Goal: Task Accomplishment & Management: Manage account settings

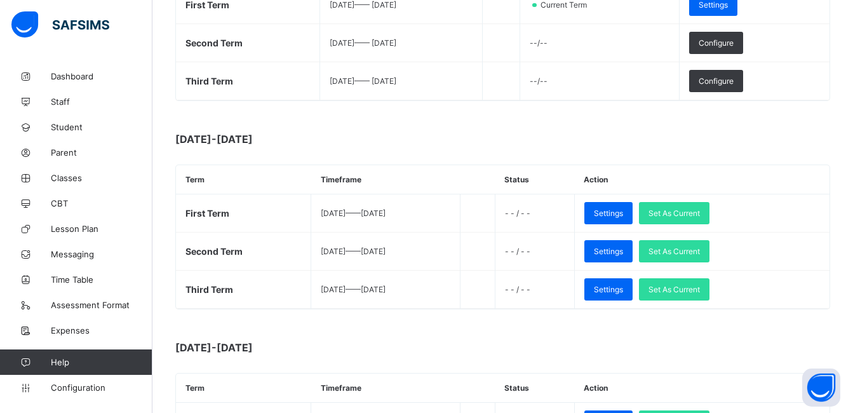
scroll to position [317, 0]
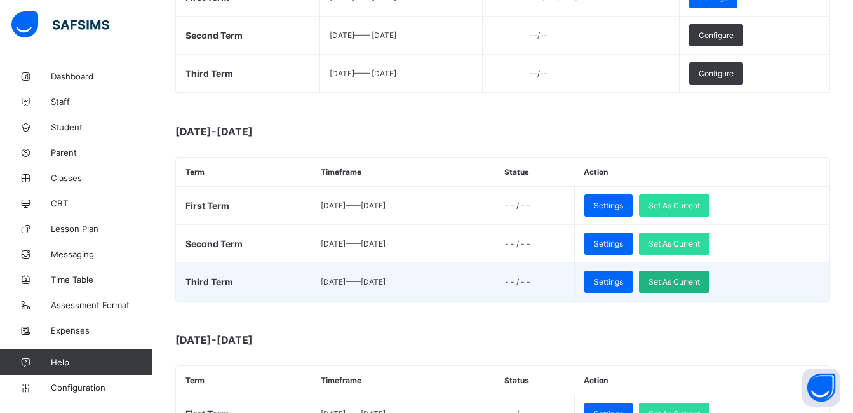
click at [694, 281] on span "Set As Current" at bounding box center [673, 282] width 51 height 10
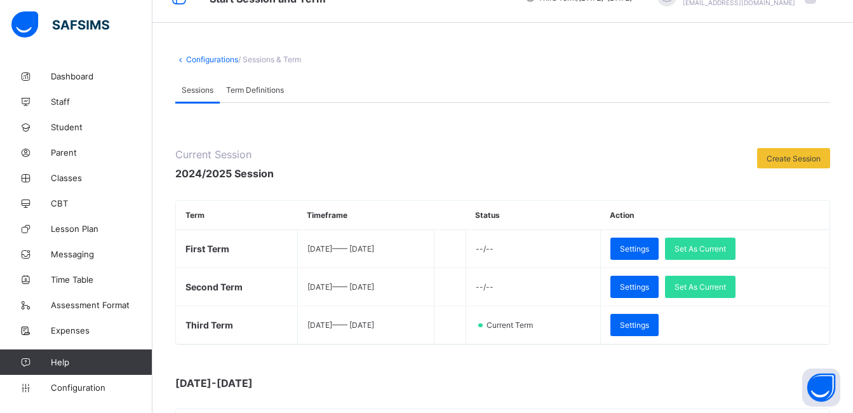
scroll to position [0, 0]
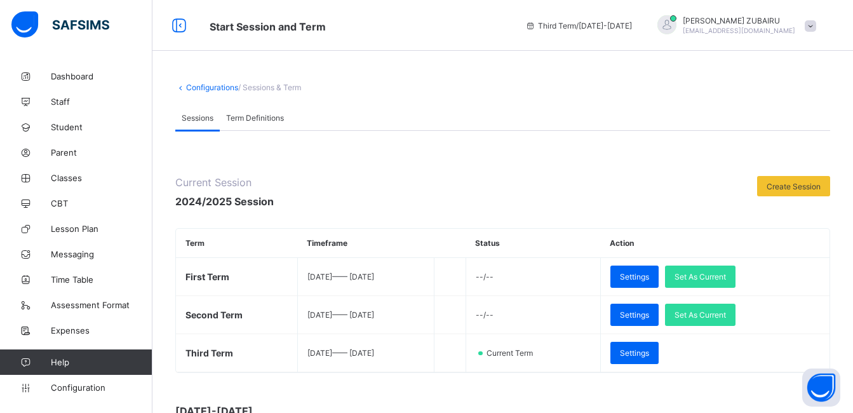
click at [813, 25] on div at bounding box center [809, 26] width 11 height 10
click at [772, 143] on span "Logout" at bounding box center [775, 146] width 84 height 15
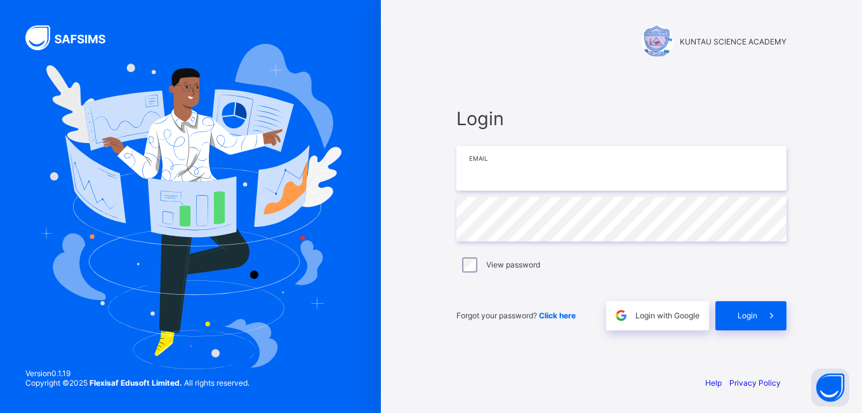
type input "**********"
click at [745, 317] on span "Login" at bounding box center [748, 315] width 20 height 10
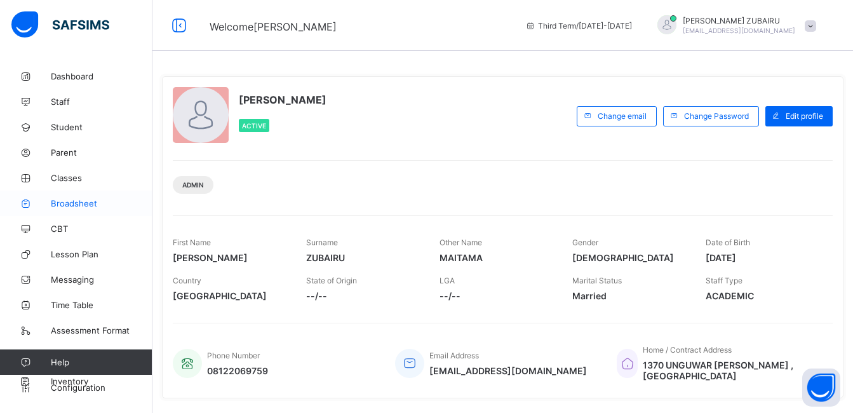
click at [69, 203] on span "Broadsheet" at bounding box center [102, 203] width 102 height 10
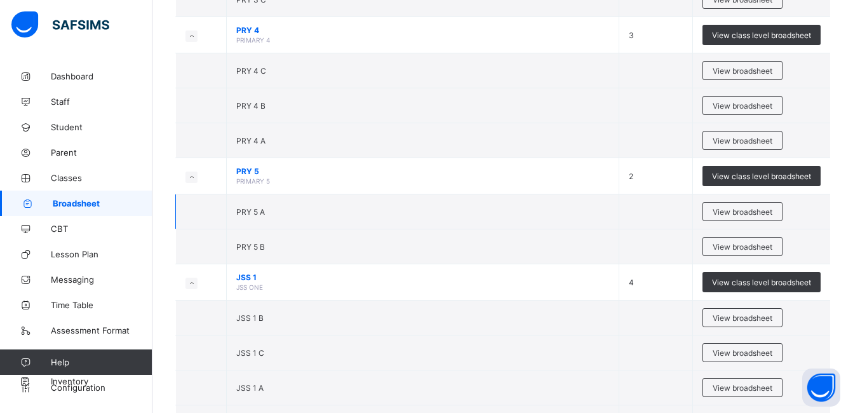
scroll to position [1143, 0]
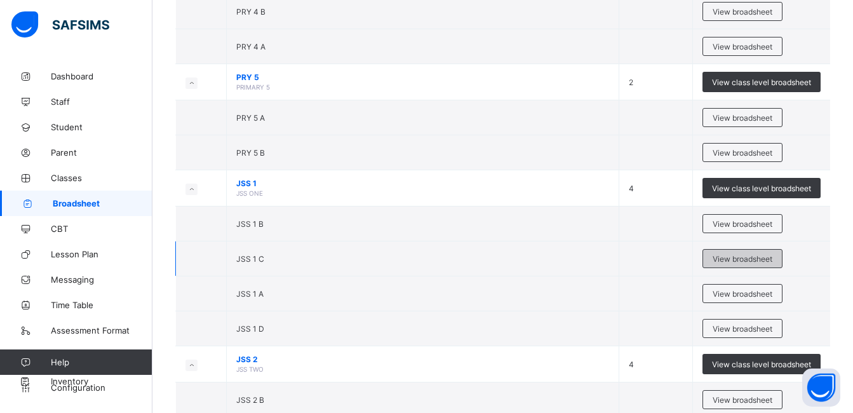
click at [734, 258] on span "View broadsheet" at bounding box center [742, 259] width 60 height 10
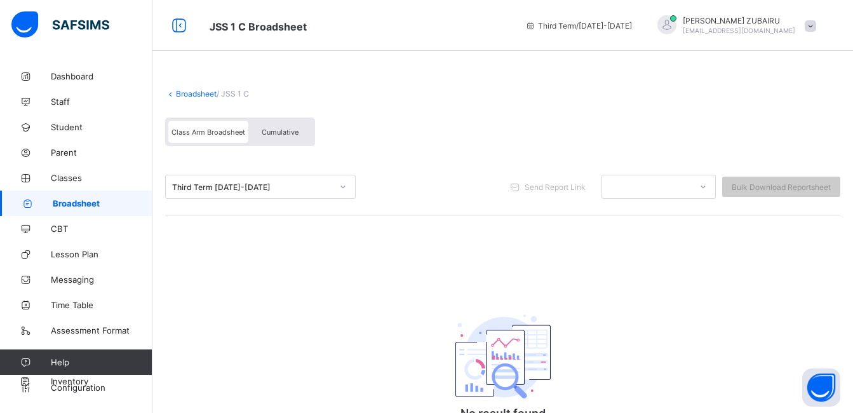
click at [271, 133] on span "Cumulative" at bounding box center [280, 132] width 37 height 9
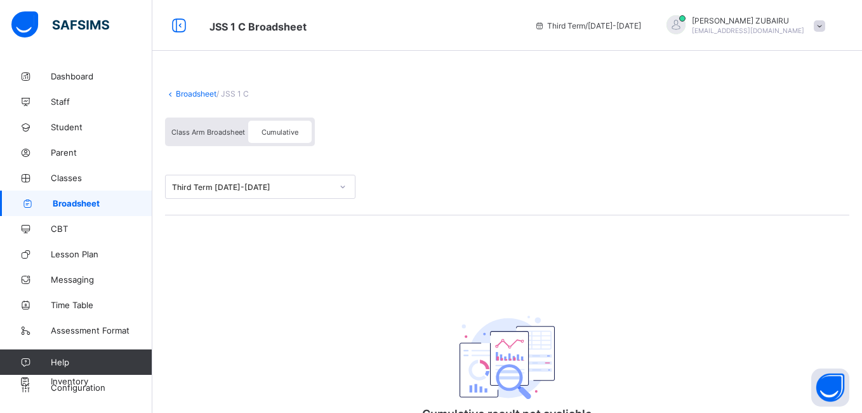
click at [212, 130] on div "Broadsheet / JSS 1 C Class Arm Broadsheet Cumulative Third Term [DATE]-[DATE] C…" at bounding box center [507, 281] width 710 height 436
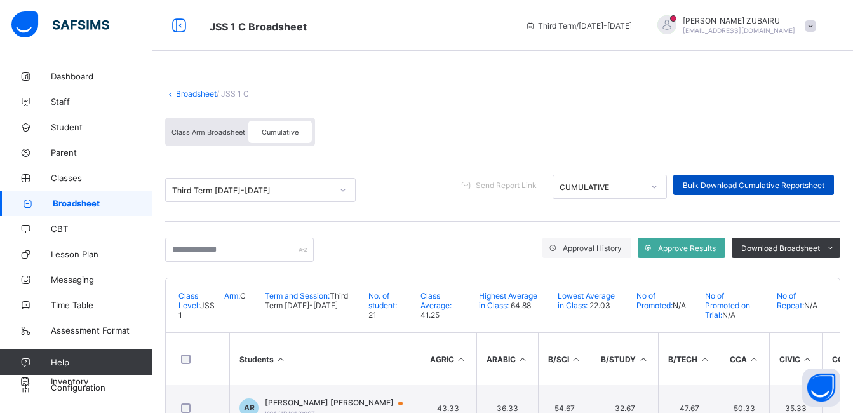
click at [710, 181] on span "Bulk Download Cumulative Reportsheet" at bounding box center [754, 185] width 142 height 10
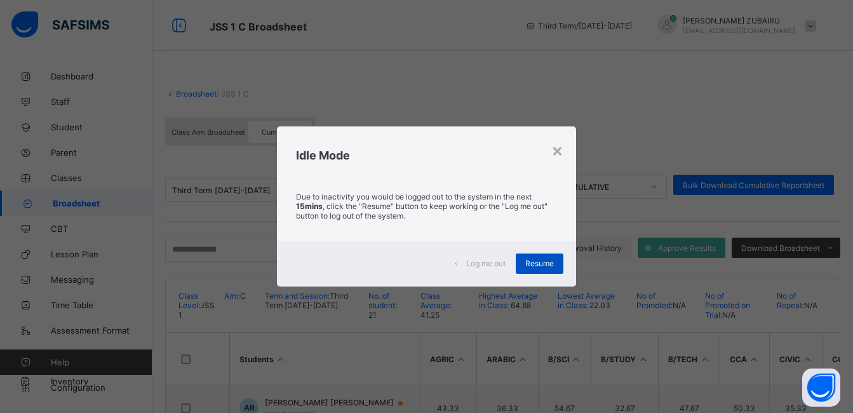
click at [534, 261] on span "Resume" at bounding box center [539, 263] width 29 height 10
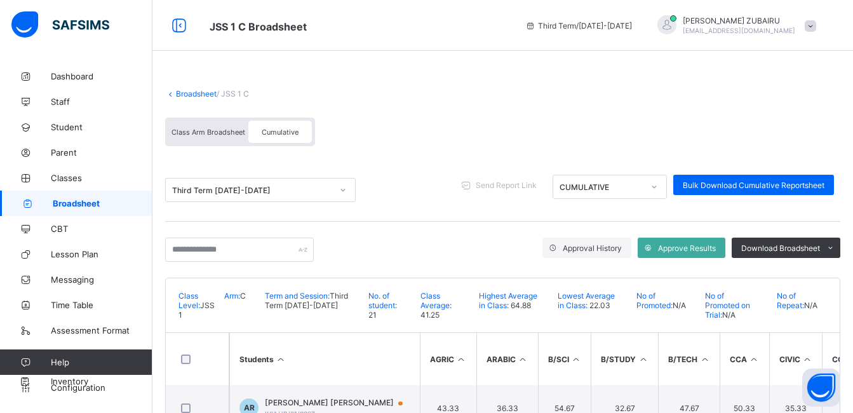
click at [270, 131] on span "Cumulative" at bounding box center [280, 132] width 37 height 9
click at [210, 136] on span "Class Arm Broadsheet" at bounding box center [208, 132] width 74 height 9
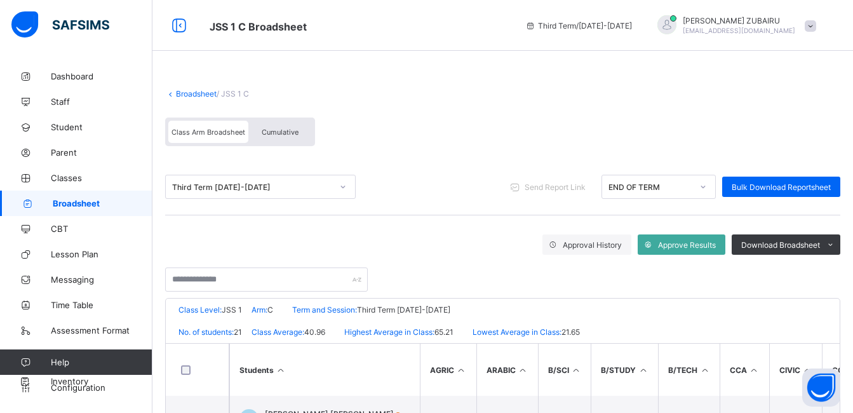
click at [283, 133] on span "Cumulative" at bounding box center [280, 132] width 37 height 9
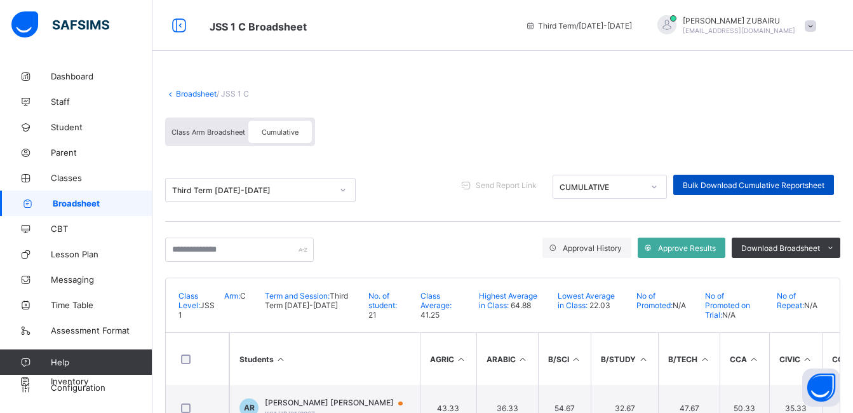
click at [721, 184] on span "Bulk Download Cumulative Reportsheet" at bounding box center [754, 185] width 142 height 10
click at [184, 93] on link "Broadsheet" at bounding box center [196, 94] width 41 height 10
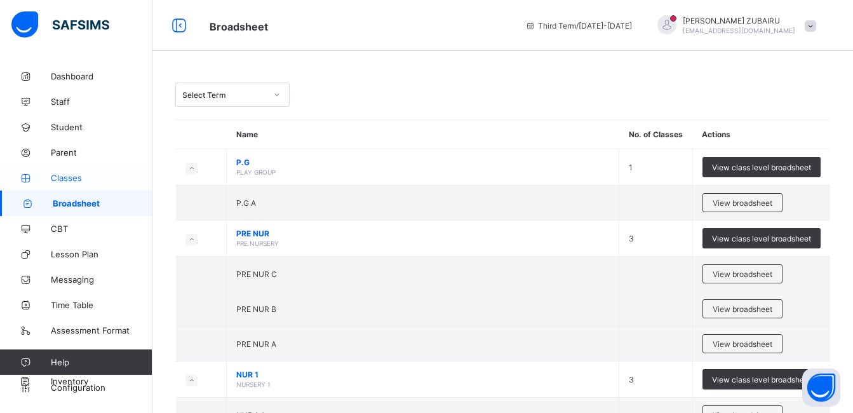
click at [71, 178] on span "Classes" at bounding box center [102, 178] width 102 height 10
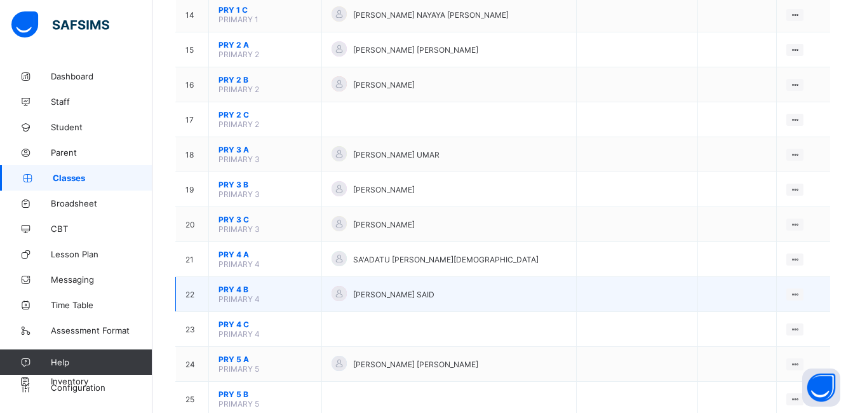
scroll to position [635, 0]
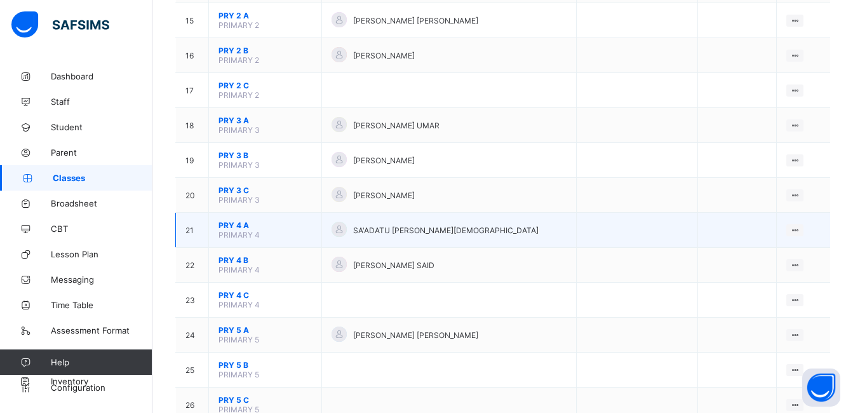
click at [234, 223] on span "PRY 4 A" at bounding box center [264, 225] width 93 height 10
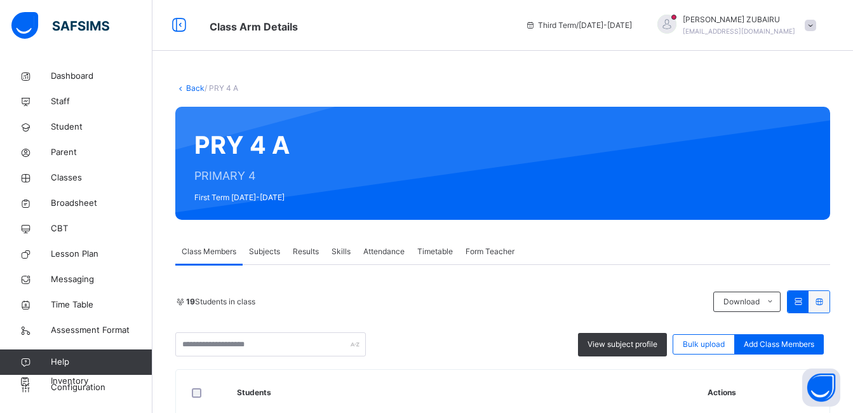
click at [265, 250] on span "Subjects" at bounding box center [264, 251] width 31 height 11
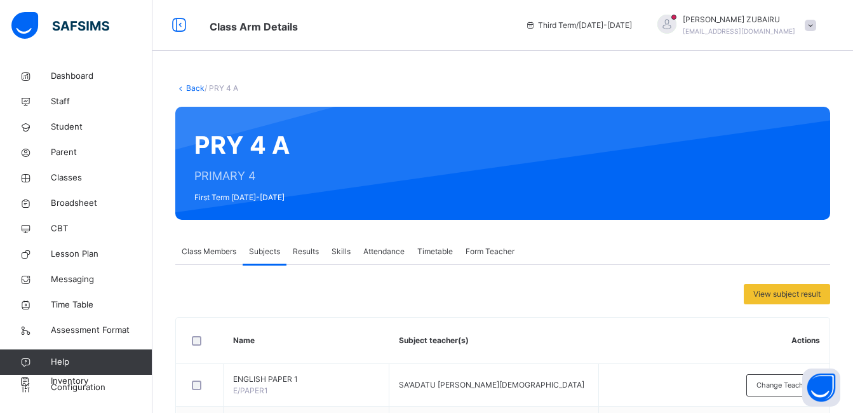
click at [212, 251] on span "Class Members" at bounding box center [209, 251] width 55 height 11
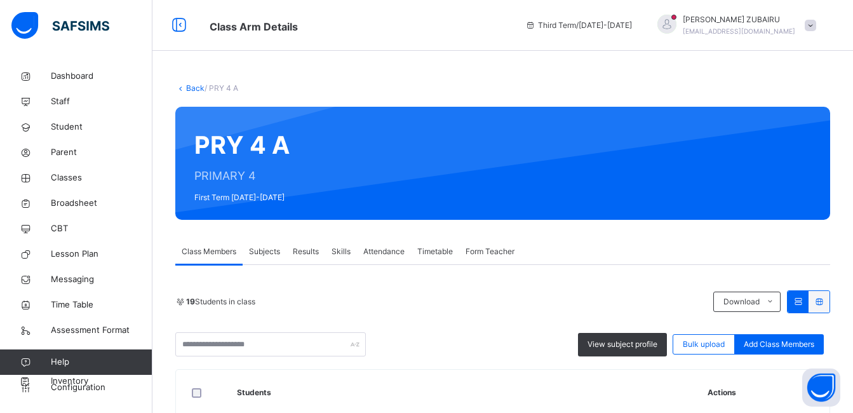
click at [195, 90] on link "Back" at bounding box center [195, 88] width 18 height 10
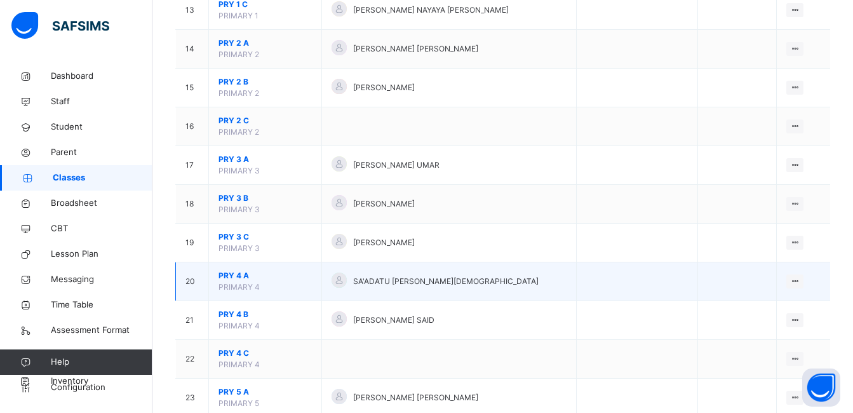
scroll to position [635, 0]
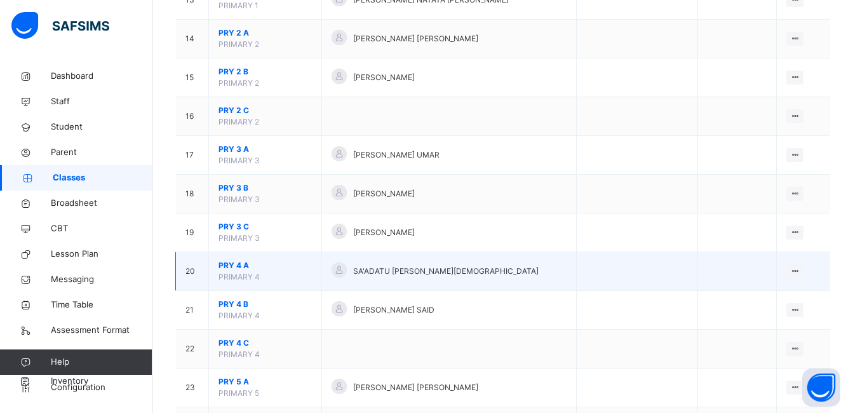
click at [231, 263] on span "PRY 4 A" at bounding box center [264, 265] width 93 height 11
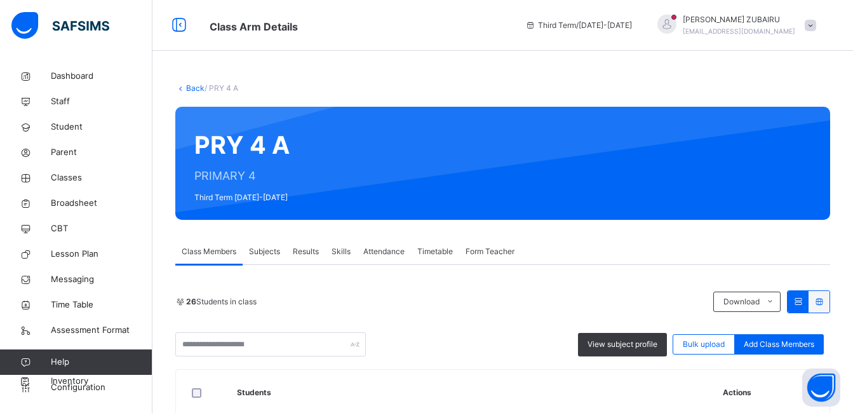
click at [197, 87] on link "Back" at bounding box center [195, 88] width 18 height 10
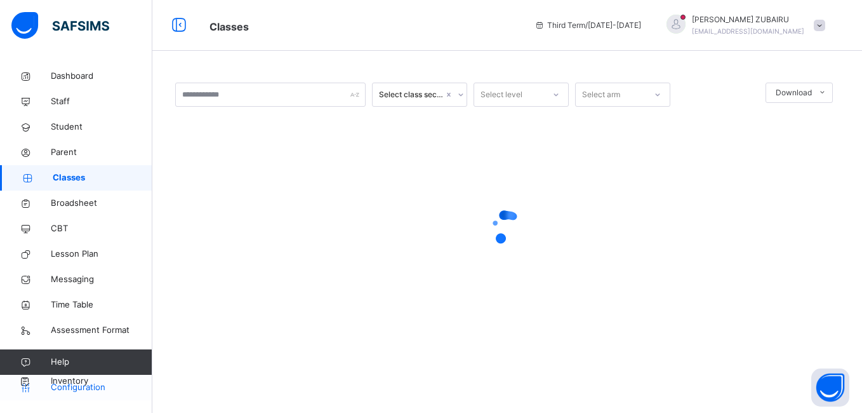
click at [75, 383] on span "Configuration" at bounding box center [101, 387] width 101 height 13
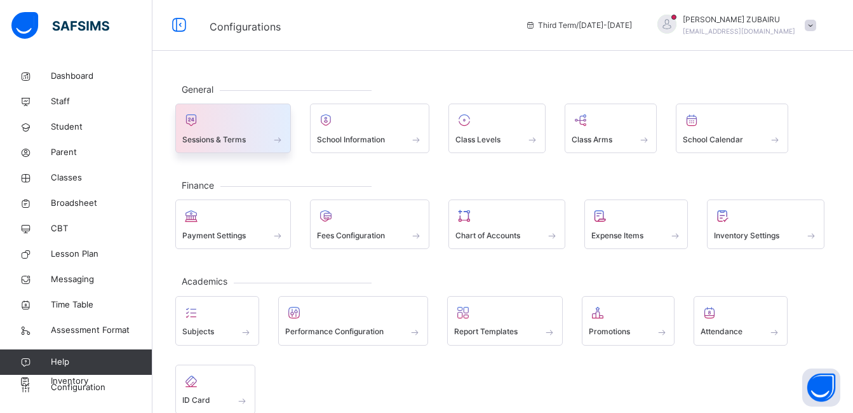
click at [230, 138] on span "Sessions & Terms" at bounding box center [213, 139] width 63 height 11
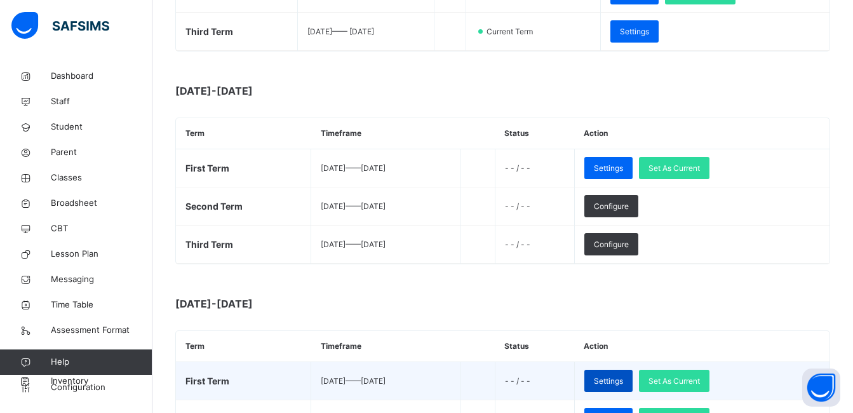
scroll to position [317, 0]
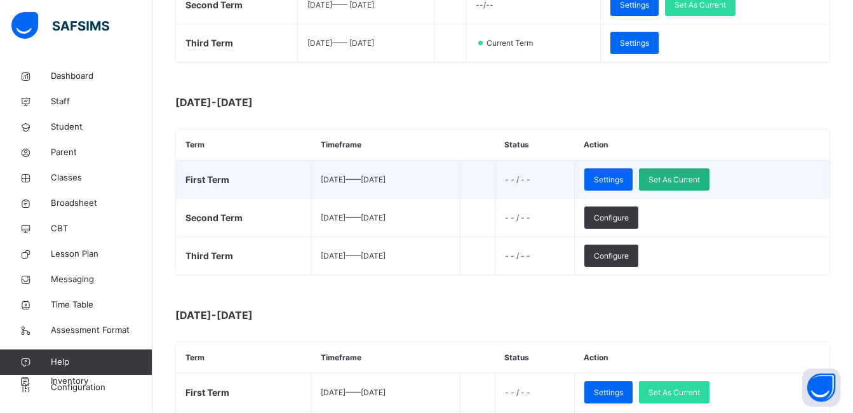
click at [700, 183] on span "Set As Current" at bounding box center [673, 179] width 51 height 11
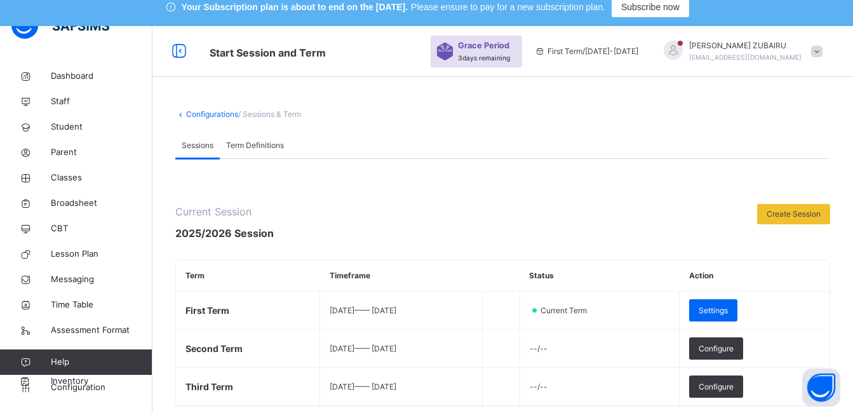
scroll to position [0, 0]
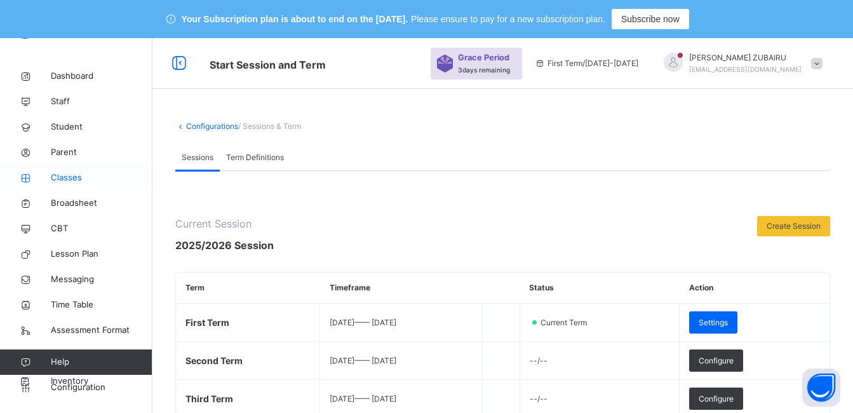
click at [58, 177] on span "Classes" at bounding box center [102, 177] width 102 height 13
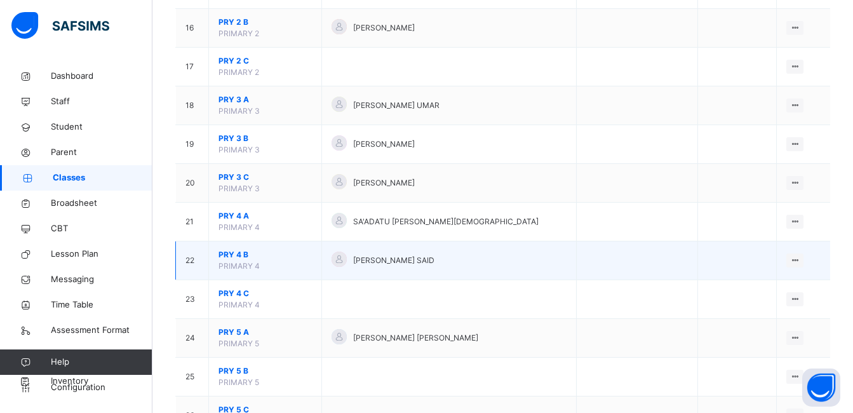
scroll to position [762, 0]
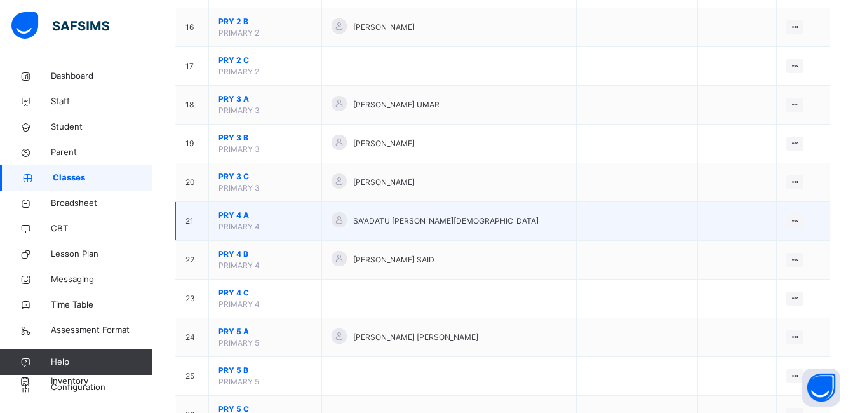
click at [228, 213] on span "PRY 4 A" at bounding box center [264, 215] width 93 height 11
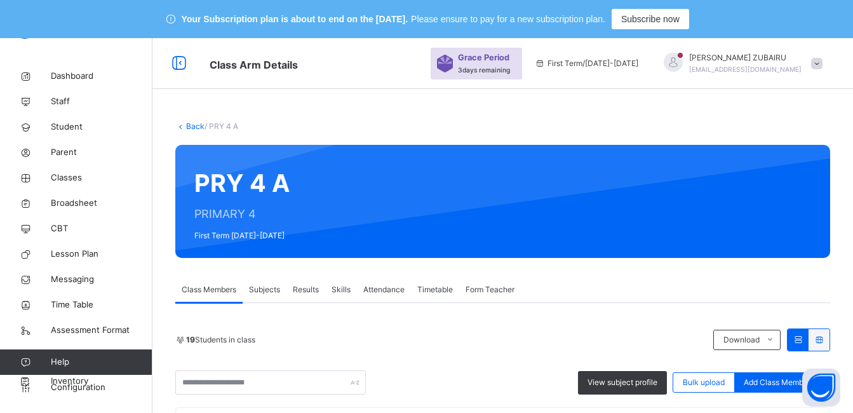
click at [192, 124] on link "Back" at bounding box center [195, 126] width 18 height 10
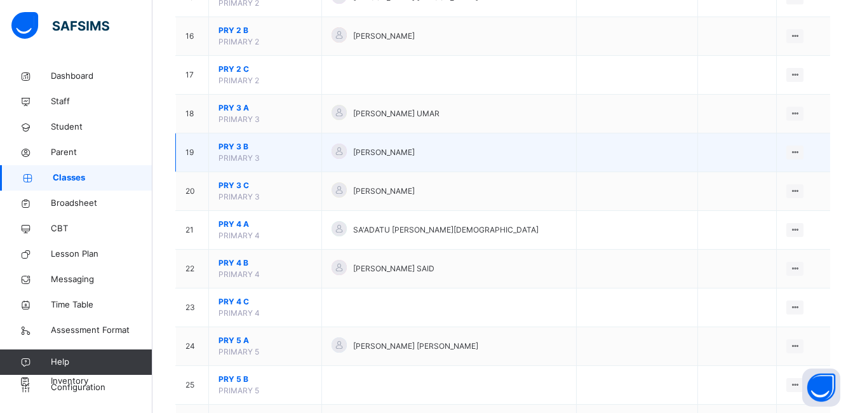
scroll to position [762, 0]
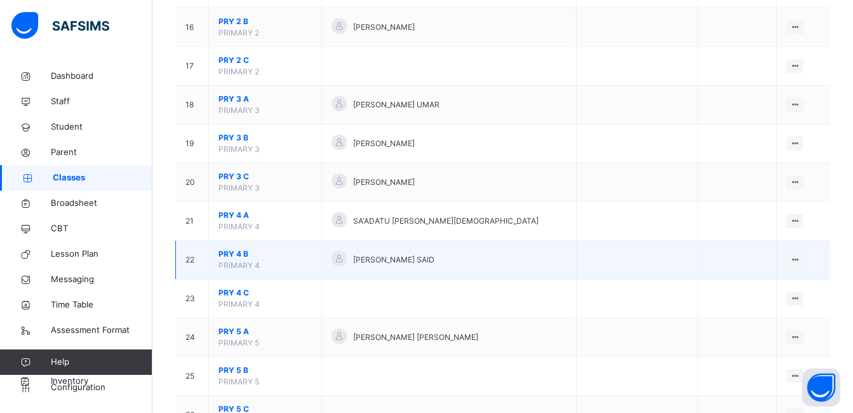
click at [229, 251] on span "PRY 4 B" at bounding box center [264, 253] width 93 height 11
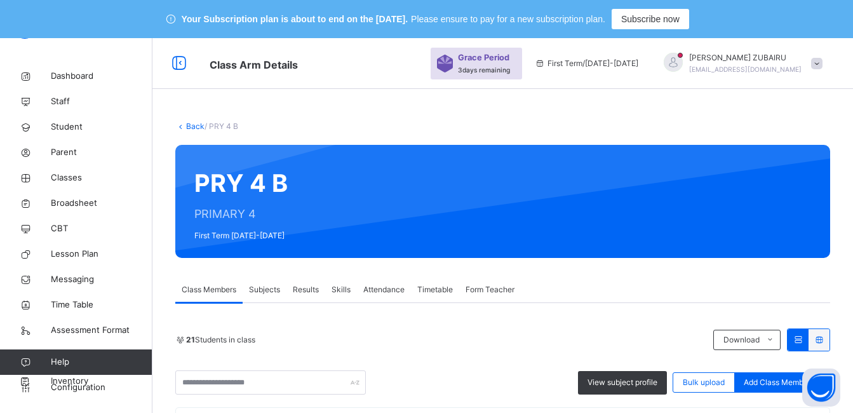
click at [186, 125] on link "Back" at bounding box center [195, 126] width 18 height 10
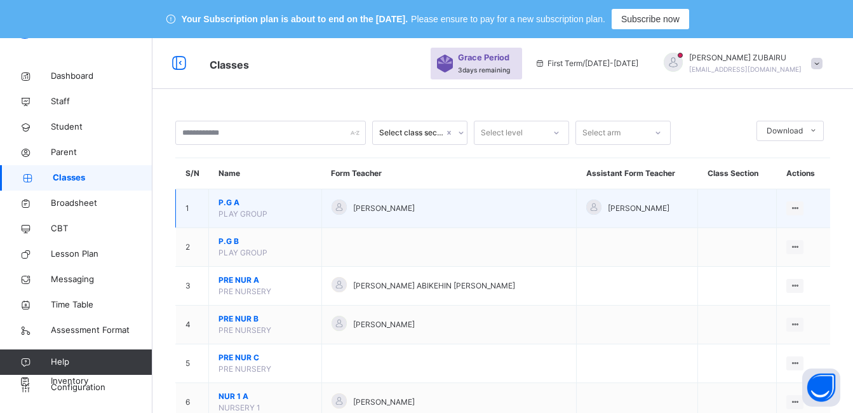
drag, startPoint x: 762, startPoint y: 235, endPoint x: 228, endPoint y: 199, distance: 535.1
click at [228, 199] on span "P.G A" at bounding box center [264, 202] width 93 height 11
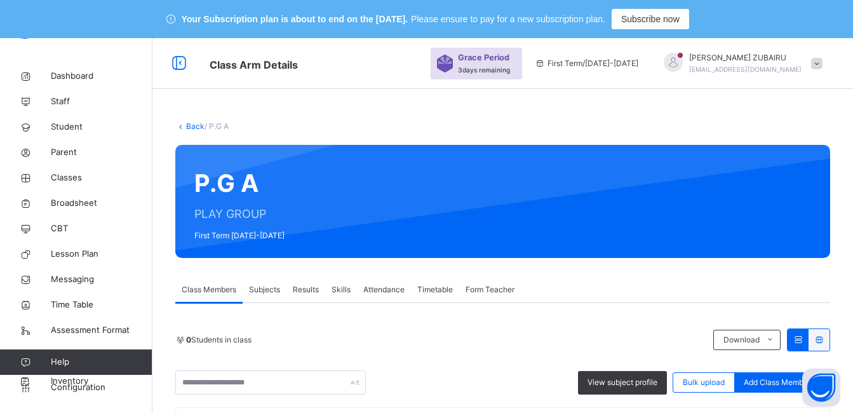
click at [191, 124] on link "Back" at bounding box center [195, 126] width 18 height 10
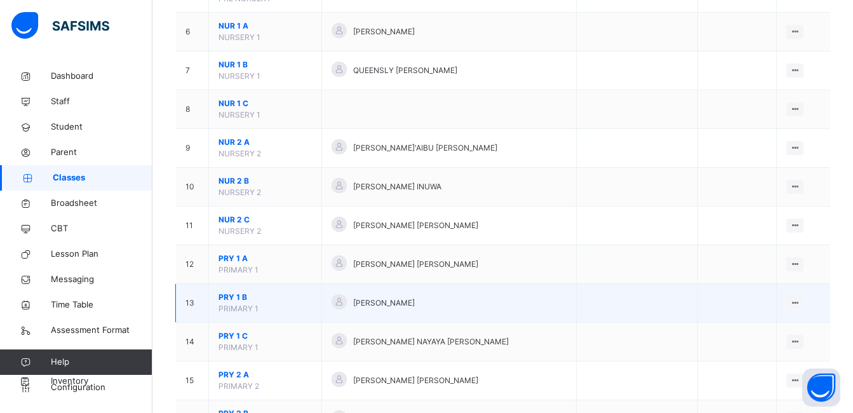
scroll to position [381, 0]
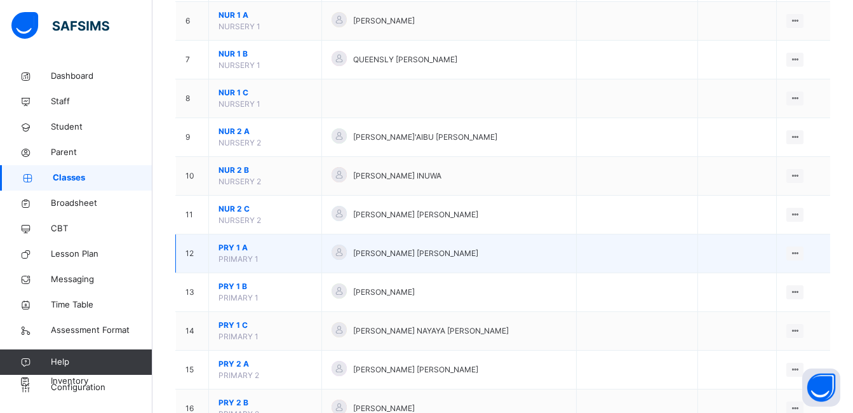
click at [229, 246] on span "PRY 1 A" at bounding box center [264, 247] width 93 height 11
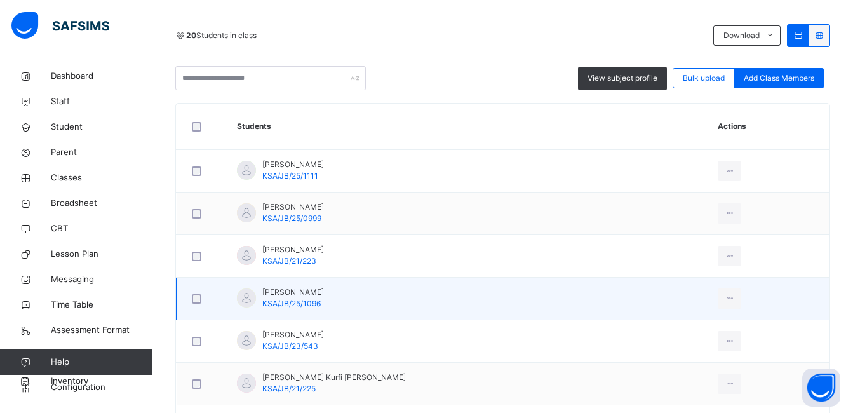
scroll to position [190, 0]
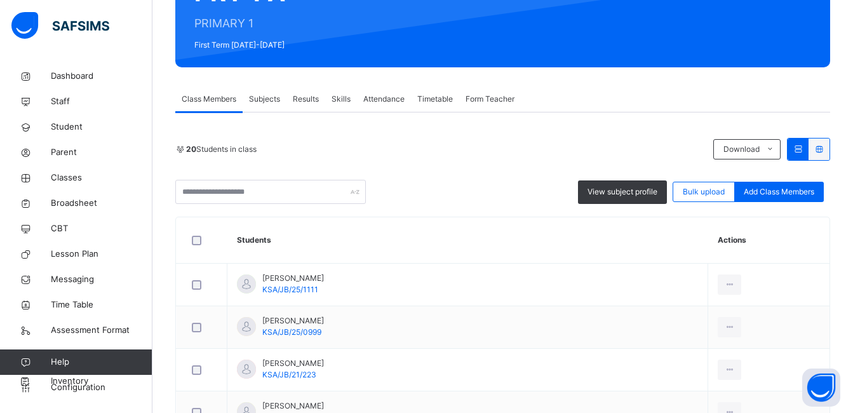
click at [270, 99] on span "Subjects" at bounding box center [264, 98] width 31 height 11
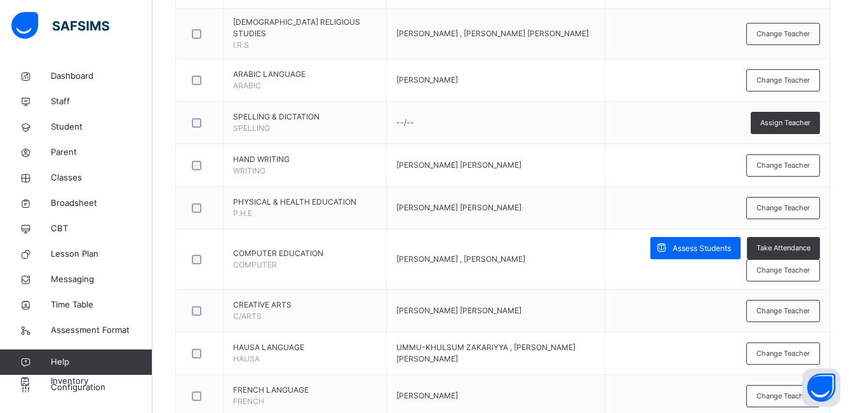
scroll to position [650, 0]
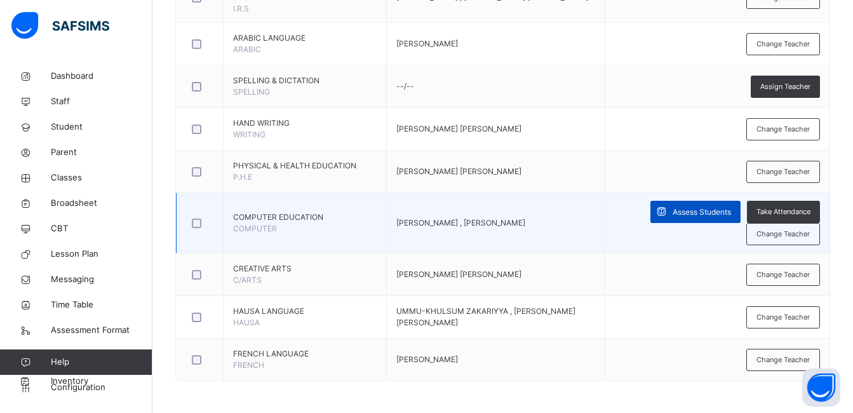
click at [699, 210] on span "Assess Students" at bounding box center [701, 211] width 58 height 11
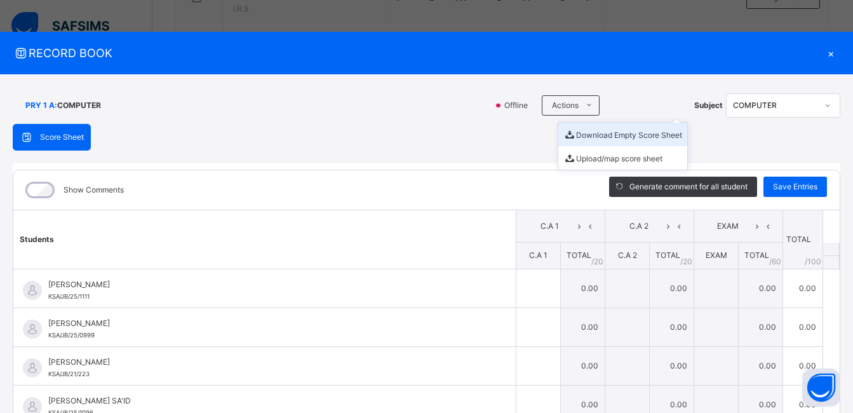
click at [581, 133] on li "Download Empty Score Sheet" at bounding box center [622, 134] width 129 height 23
drag, startPoint x: 831, startPoint y: 19, endPoint x: 811, endPoint y: 53, distance: 39.0
click at [831, 19] on div "RECORD BOOK × PRY 1 A : COMPUTER Online Actions Download Empty Score Sheet Uplo…" at bounding box center [426, 206] width 853 height 413
click at [823, 51] on div "×" at bounding box center [830, 52] width 19 height 17
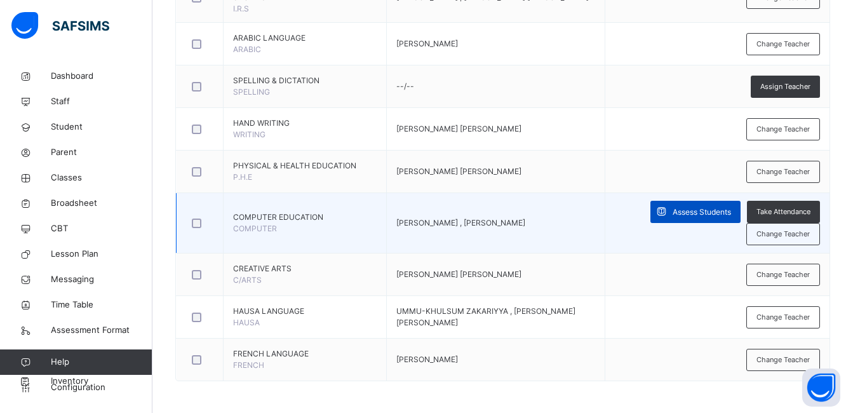
click at [698, 210] on span "Assess Students" at bounding box center [701, 211] width 58 height 11
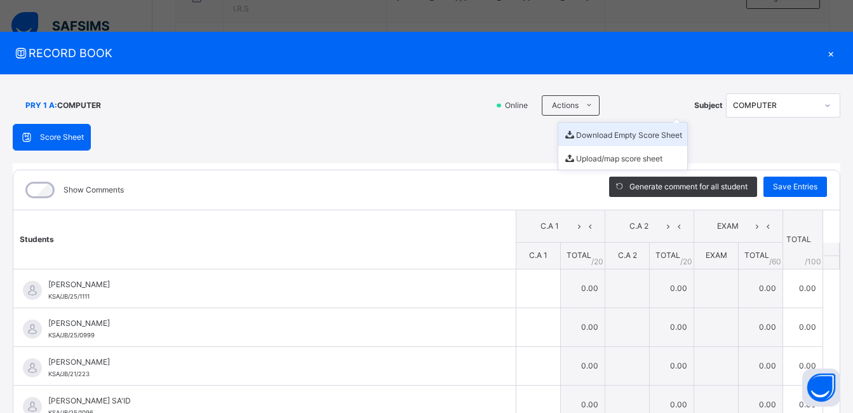
click at [583, 135] on li "Download Empty Score Sheet" at bounding box center [622, 134] width 129 height 23
drag, startPoint x: 823, startPoint y: 51, endPoint x: 546, endPoint y: 73, distance: 277.7
click at [823, 51] on div "×" at bounding box center [830, 52] width 19 height 17
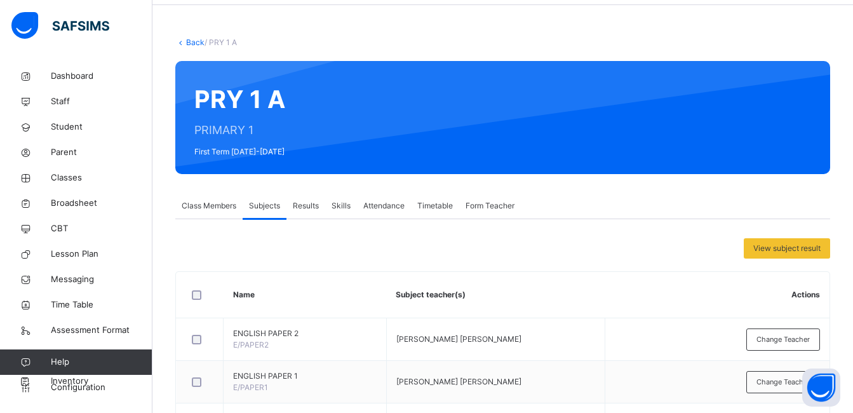
scroll to position [0, 0]
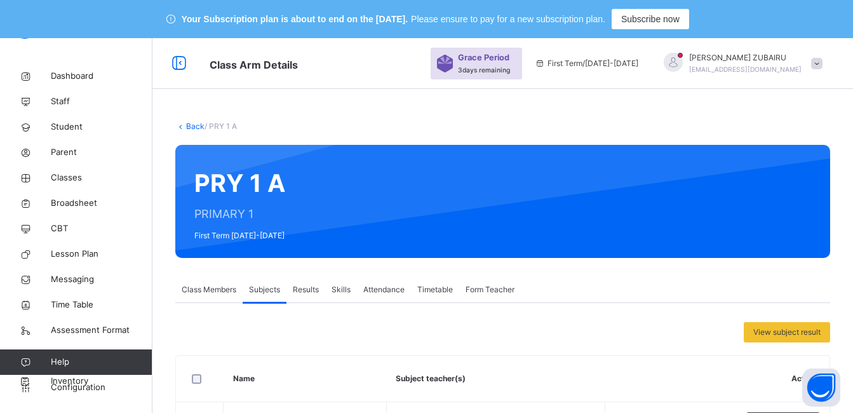
click at [190, 125] on link "Back" at bounding box center [195, 126] width 18 height 10
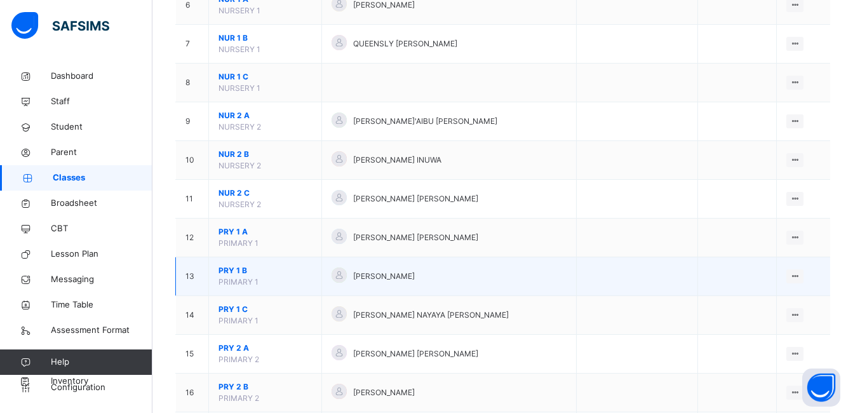
scroll to position [444, 0]
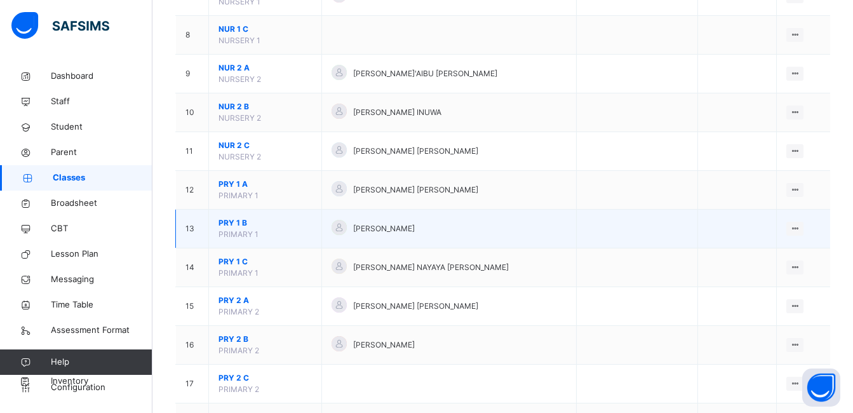
click at [238, 222] on span "PRY 1 B" at bounding box center [264, 222] width 93 height 11
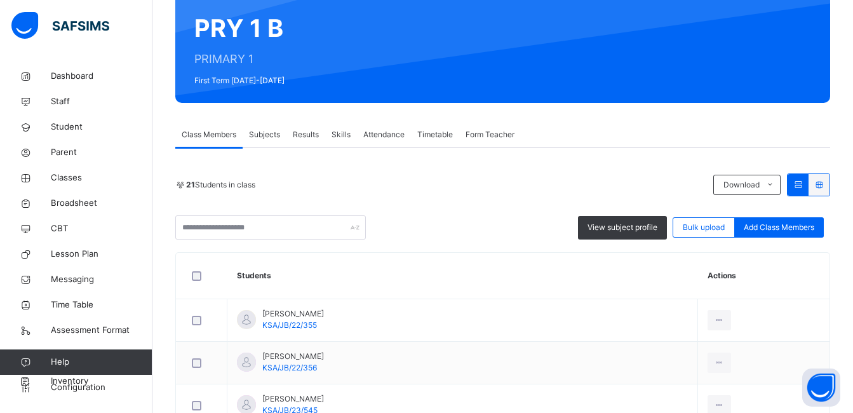
scroll to position [127, 0]
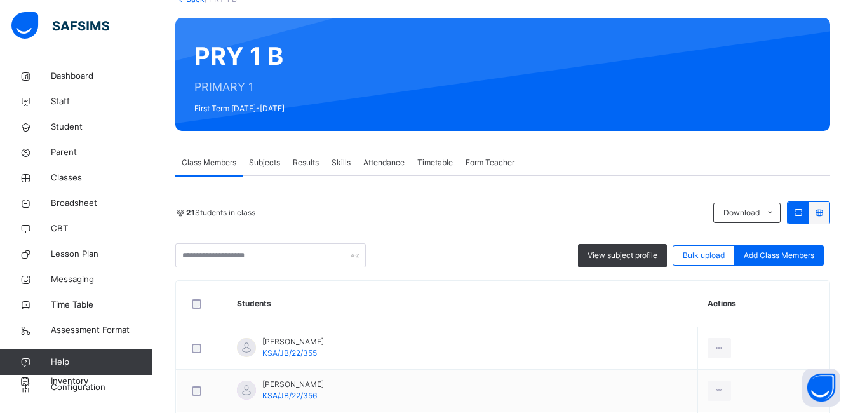
click at [270, 163] on span "Subjects" at bounding box center [264, 162] width 31 height 11
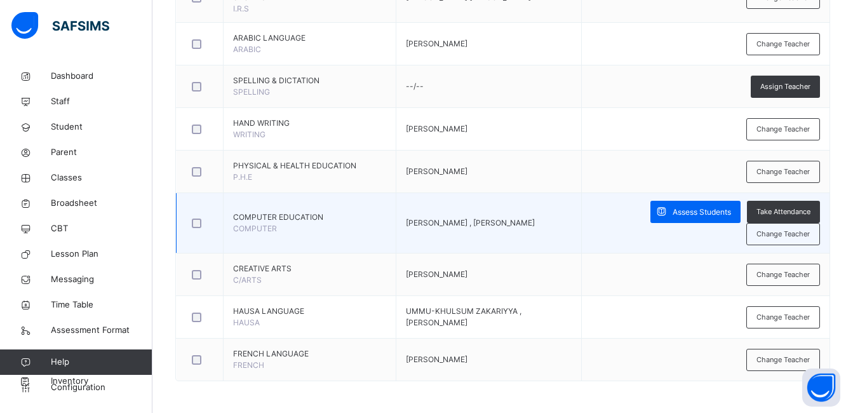
scroll to position [650, 0]
click at [691, 210] on span "Assess Students" at bounding box center [701, 211] width 58 height 11
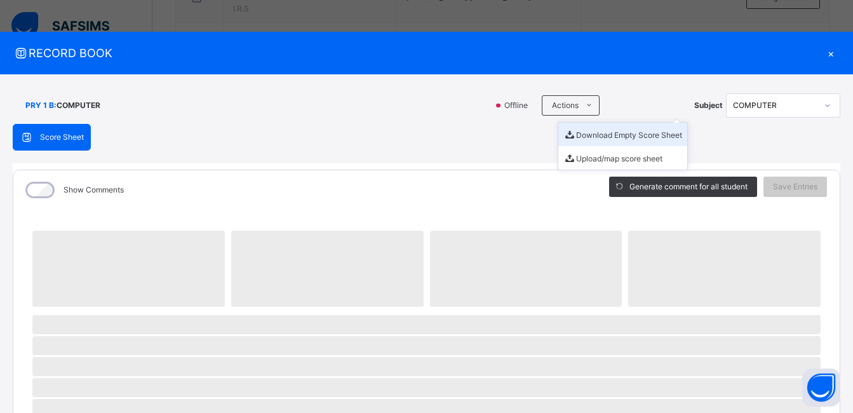
click at [585, 135] on li "Download Empty Score Sheet" at bounding box center [622, 134] width 129 height 23
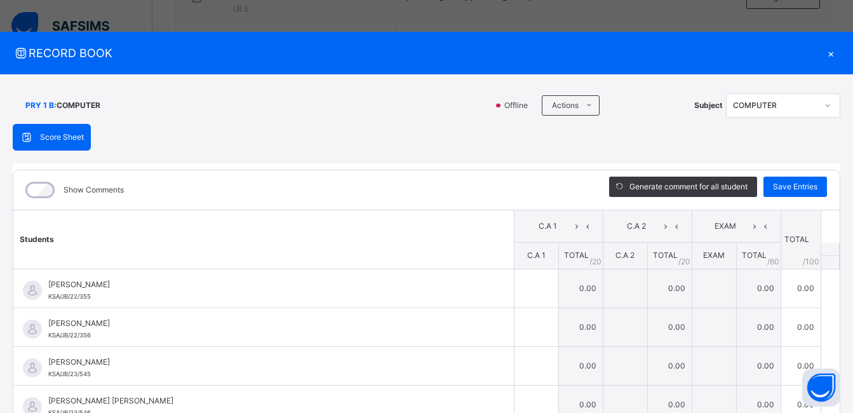
click at [479, 29] on div "RECORD BOOK × PRY 1 B : COMPUTER Offline Actions Download Empty Score Sheet Upl…" at bounding box center [426, 206] width 853 height 413
click at [821, 50] on div "×" at bounding box center [830, 52] width 19 height 17
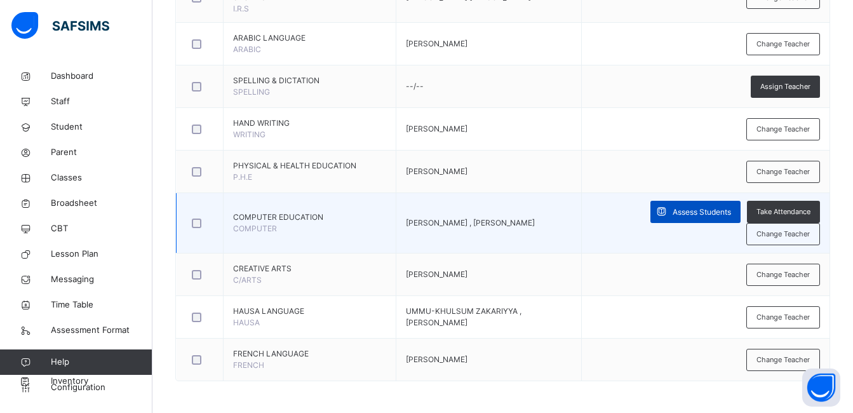
click at [705, 210] on span "Assess Students" at bounding box center [701, 211] width 58 height 11
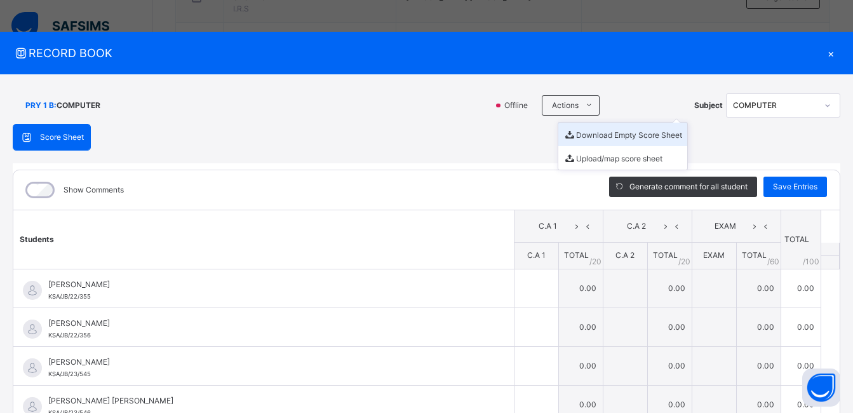
click at [587, 137] on li "Download Empty Score Sheet" at bounding box center [622, 134] width 129 height 23
click at [531, 20] on div "RECORD BOOK × PRY 1 B : COMPUTER Online Actions Download Empty Score Sheet Uplo…" at bounding box center [426, 206] width 853 height 413
click at [824, 51] on div "×" at bounding box center [830, 52] width 19 height 17
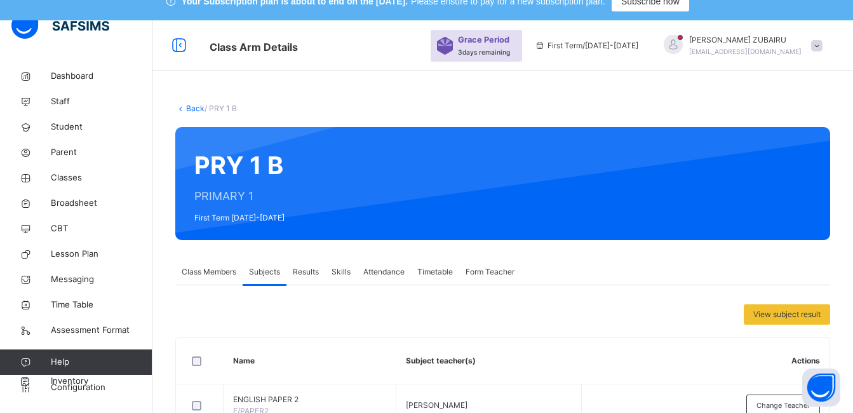
scroll to position [15, 0]
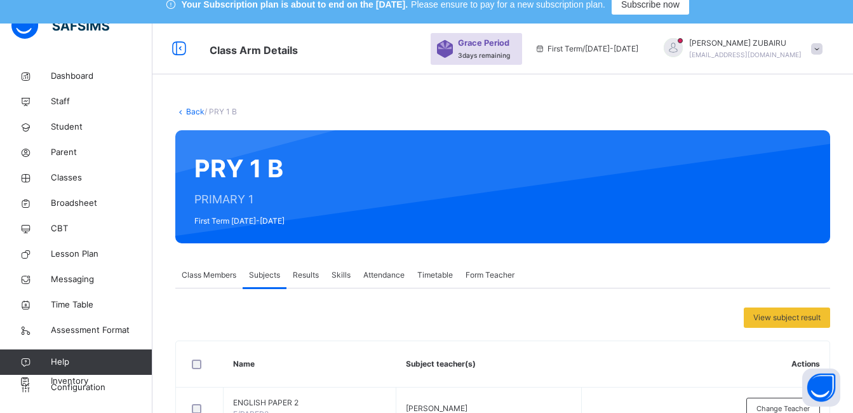
click at [189, 112] on link "Back" at bounding box center [195, 112] width 18 height 10
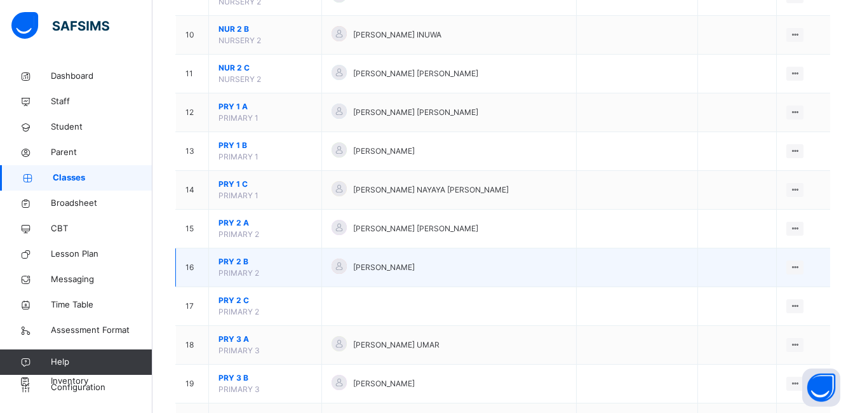
scroll to position [523, 0]
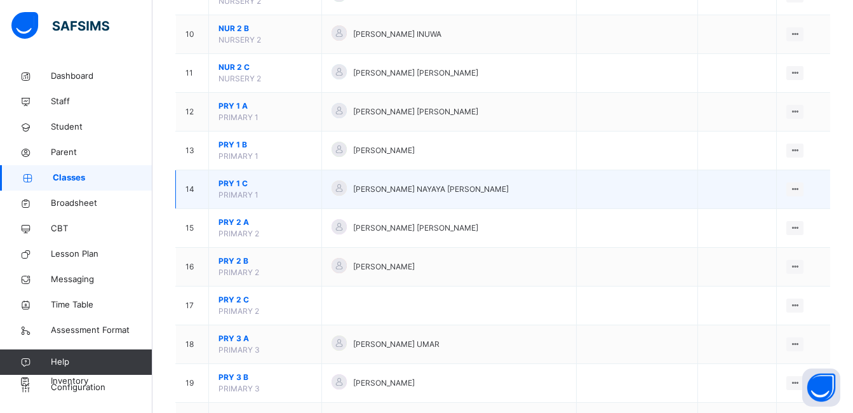
click at [227, 182] on span "PRY 1 C" at bounding box center [264, 183] width 93 height 11
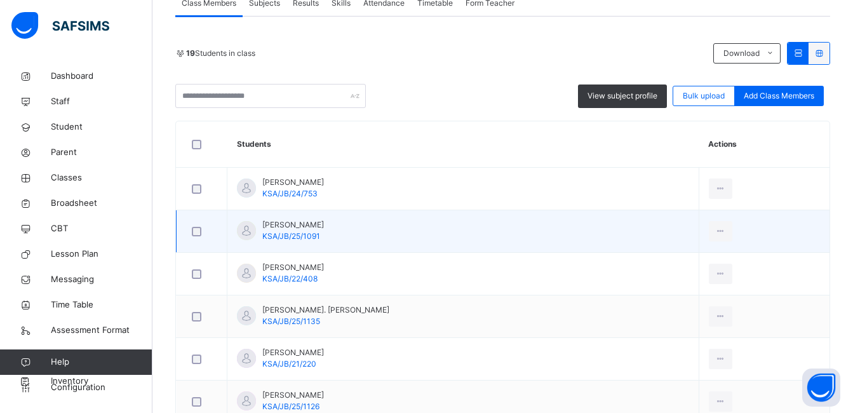
scroll to position [205, 0]
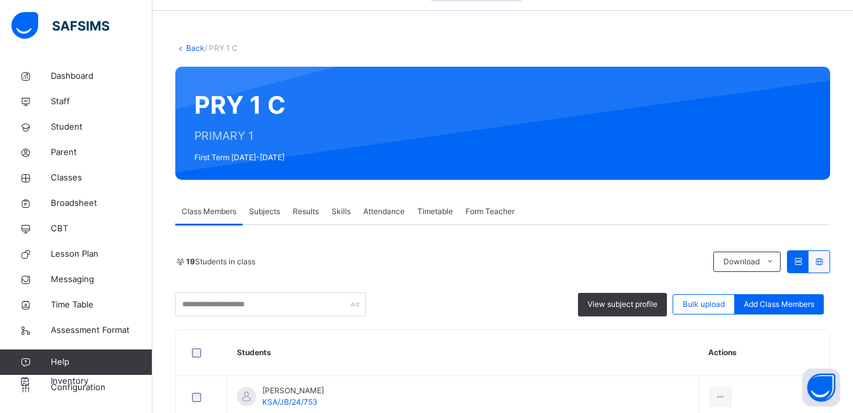
click at [268, 210] on span "Subjects" at bounding box center [264, 211] width 31 height 11
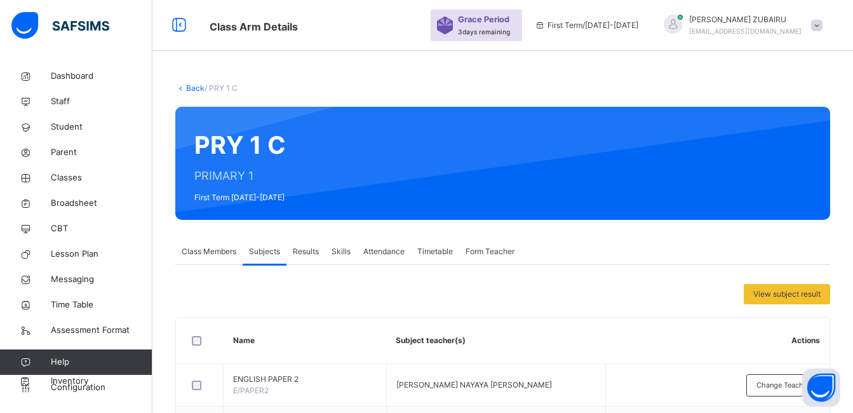
scroll to position [650, 0]
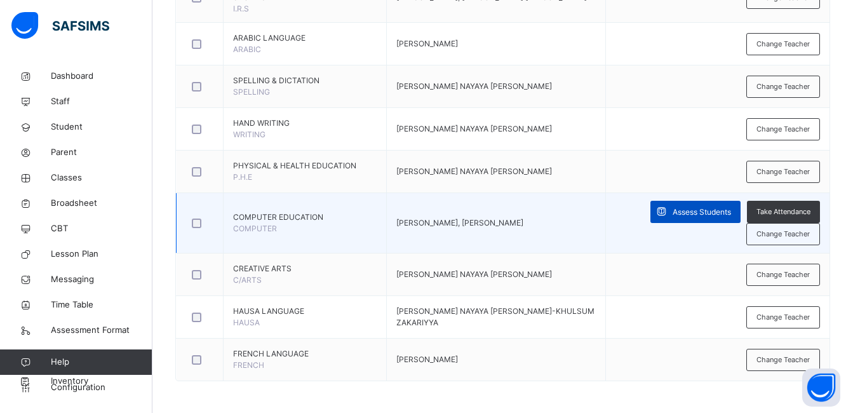
click at [696, 210] on span "Assess Students" at bounding box center [701, 211] width 58 height 11
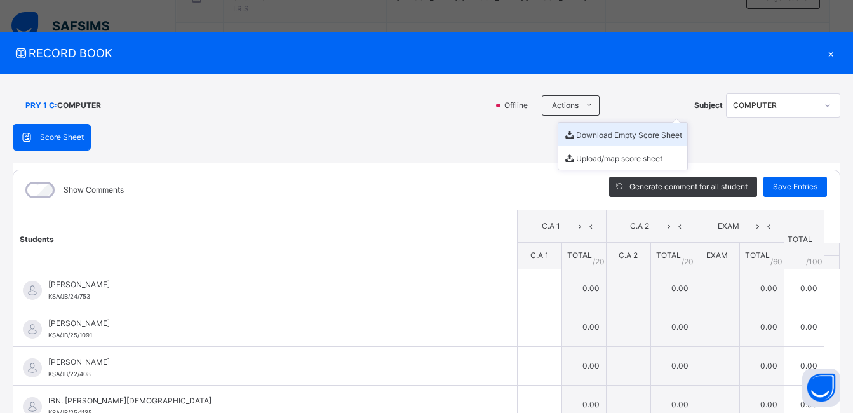
click at [587, 137] on li "Download Empty Score Sheet" at bounding box center [622, 134] width 129 height 23
click at [433, 46] on span "RECORD BOOK" at bounding box center [417, 52] width 808 height 17
click at [823, 54] on div "×" at bounding box center [830, 52] width 19 height 17
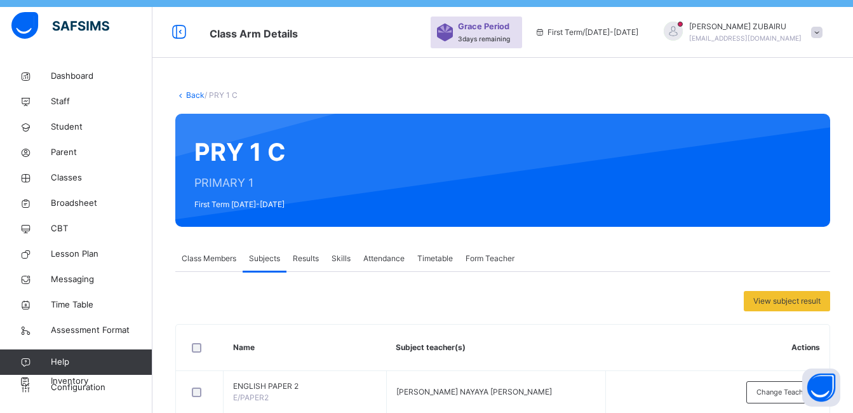
scroll to position [0, 0]
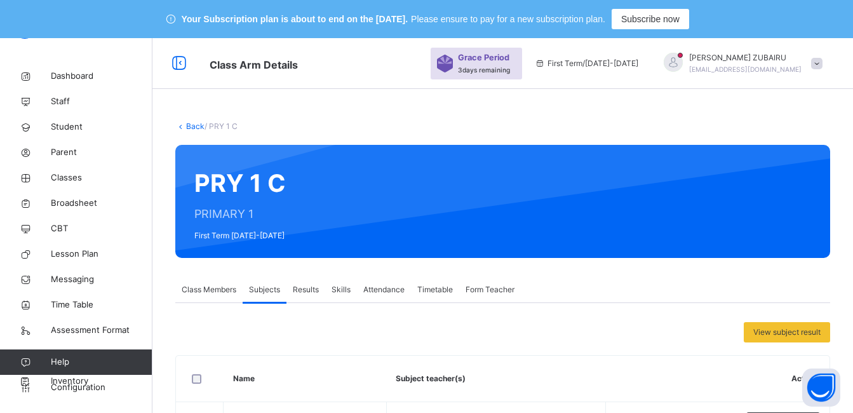
click at [183, 124] on icon at bounding box center [180, 126] width 11 height 10
click at [190, 127] on link "Back" at bounding box center [195, 126] width 18 height 10
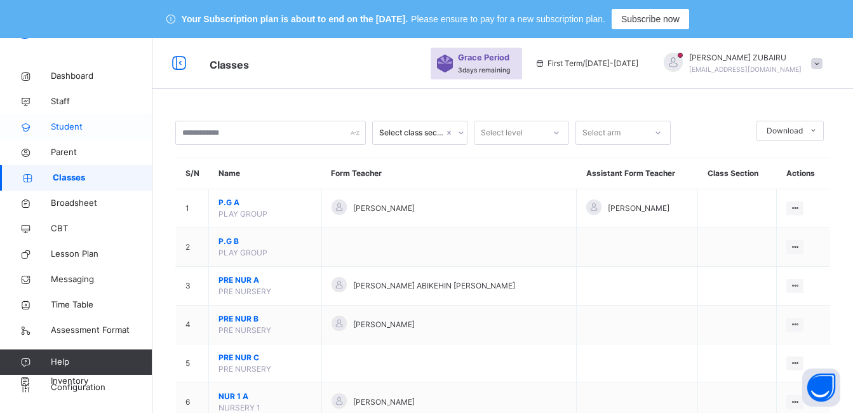
click at [66, 128] on span "Student" at bounding box center [102, 127] width 102 height 13
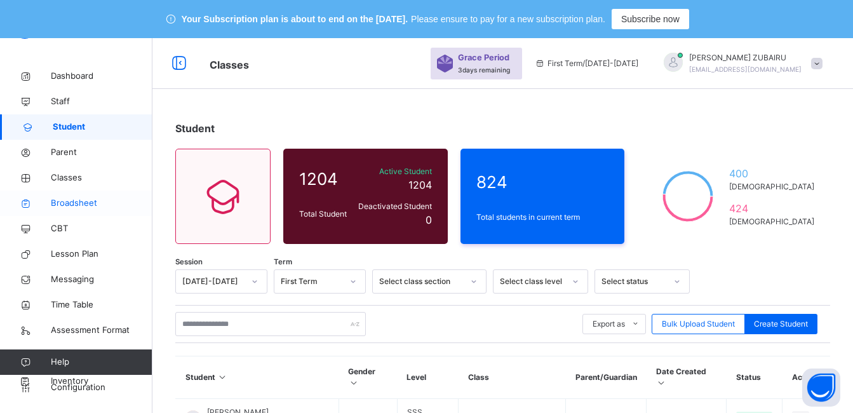
drag, startPoint x: 60, startPoint y: 175, endPoint x: 84, endPoint y: 201, distance: 34.6
click at [61, 175] on span "Classes" at bounding box center [102, 177] width 102 height 13
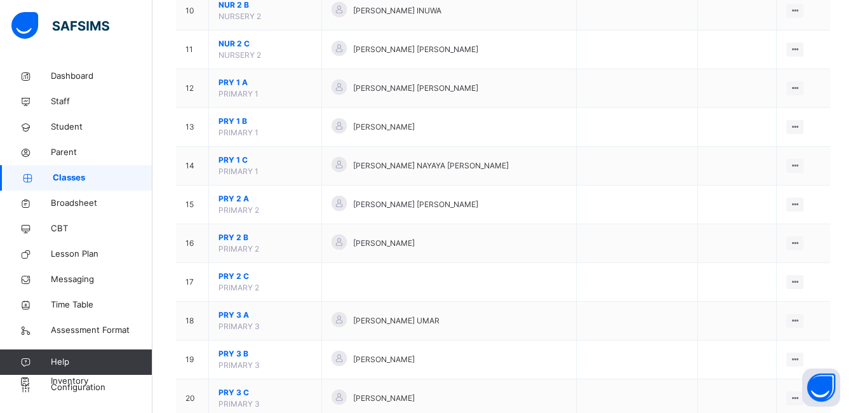
scroll to position [571, 0]
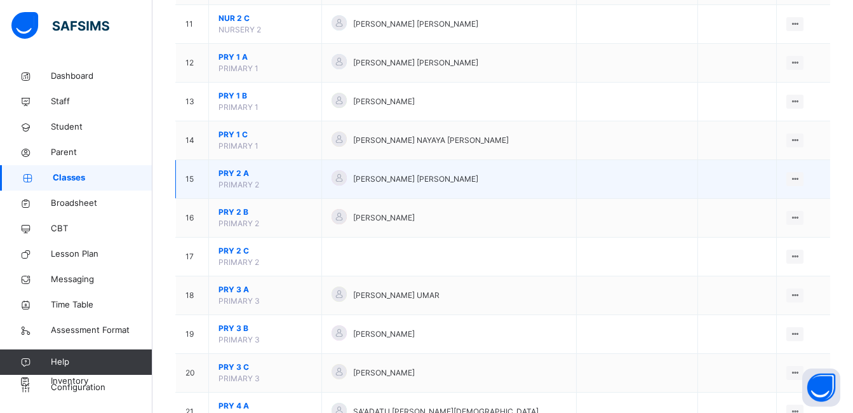
click at [234, 173] on span "PRY 2 A" at bounding box center [264, 173] width 93 height 11
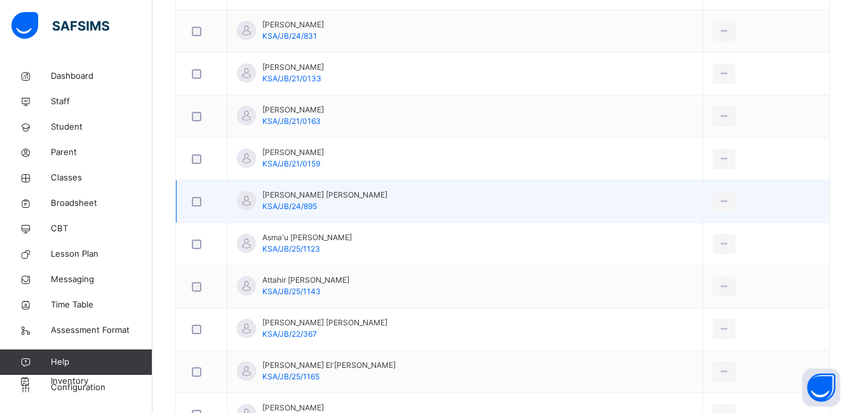
scroll to position [254, 0]
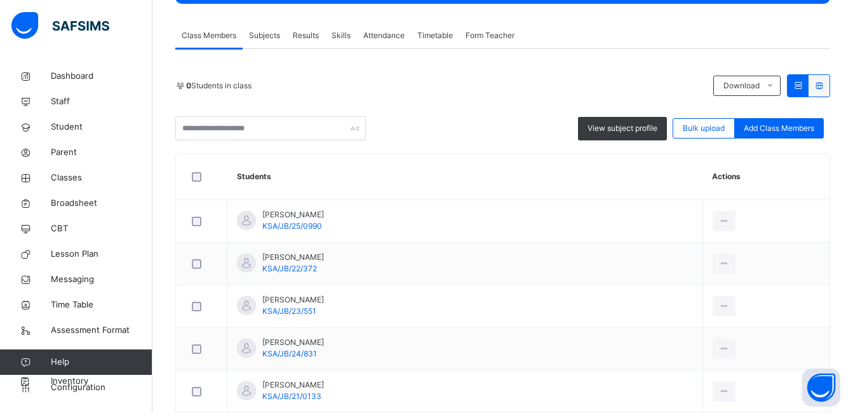
click at [267, 34] on span "Subjects" at bounding box center [264, 35] width 31 height 11
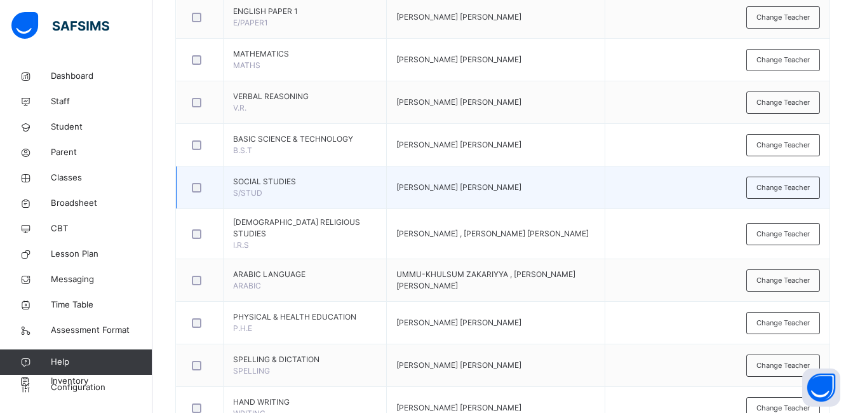
scroll to position [692, 0]
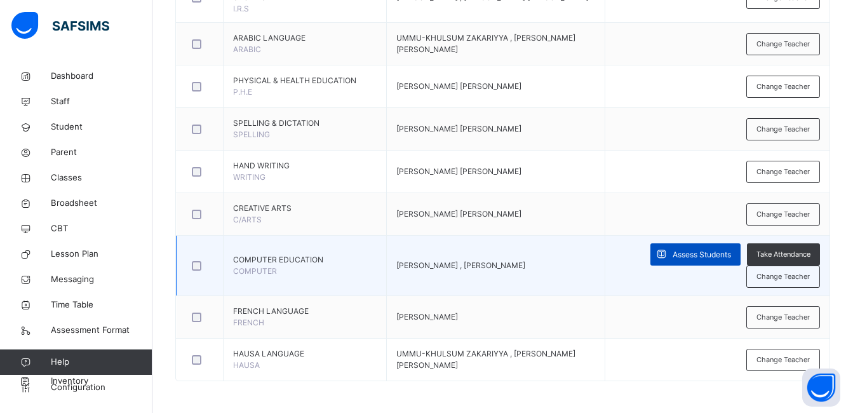
click at [704, 255] on span "Assess Students" at bounding box center [701, 254] width 58 height 11
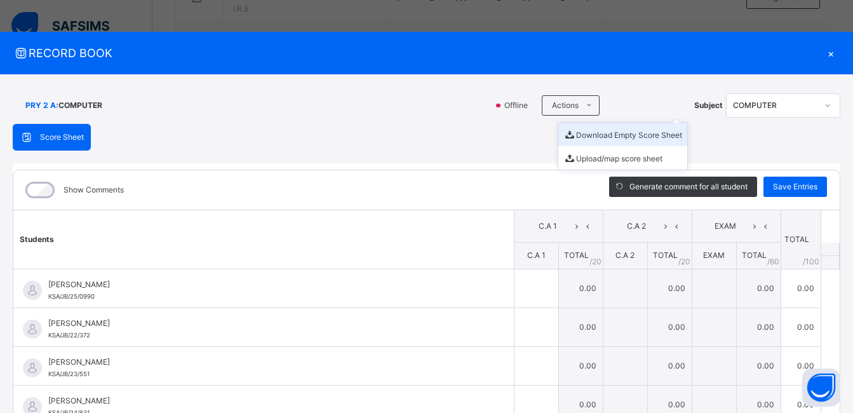
click at [587, 135] on li "Download Empty Score Sheet" at bounding box center [622, 134] width 129 height 23
click at [827, 51] on div "×" at bounding box center [830, 52] width 19 height 17
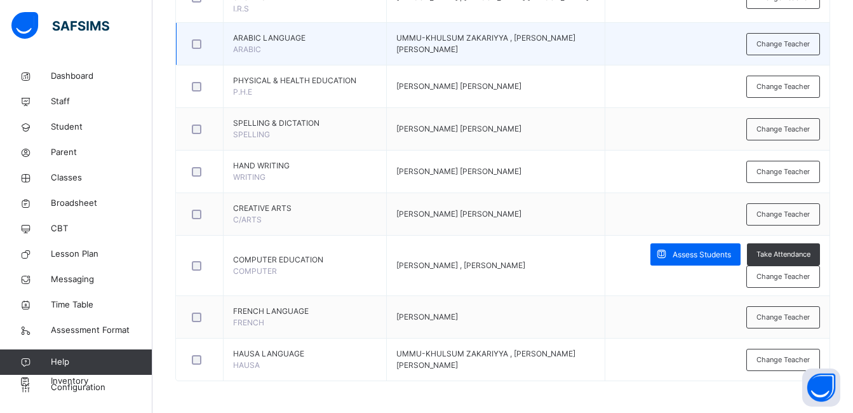
click at [821, 51] on td "Change Teacher" at bounding box center [717, 44] width 224 height 43
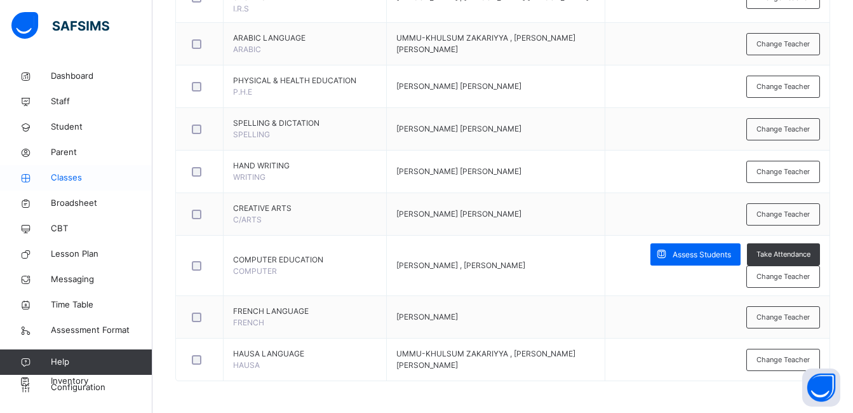
click at [65, 176] on span "Classes" at bounding box center [102, 177] width 102 height 13
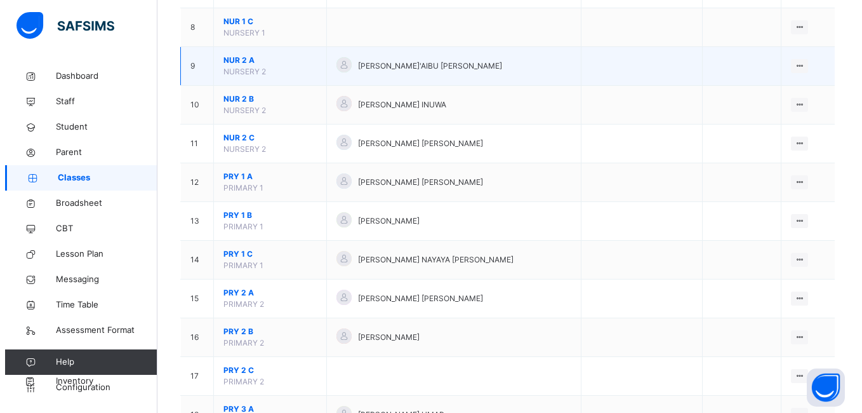
scroll to position [311, 0]
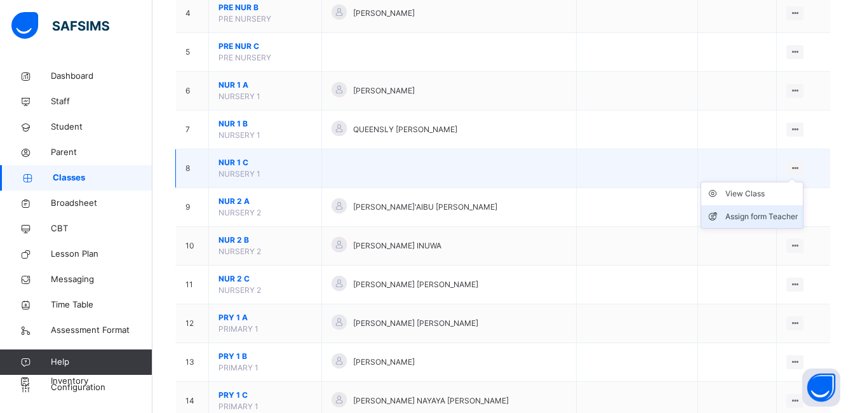
click at [752, 215] on div "Assign form Teacher" at bounding box center [761, 216] width 72 height 13
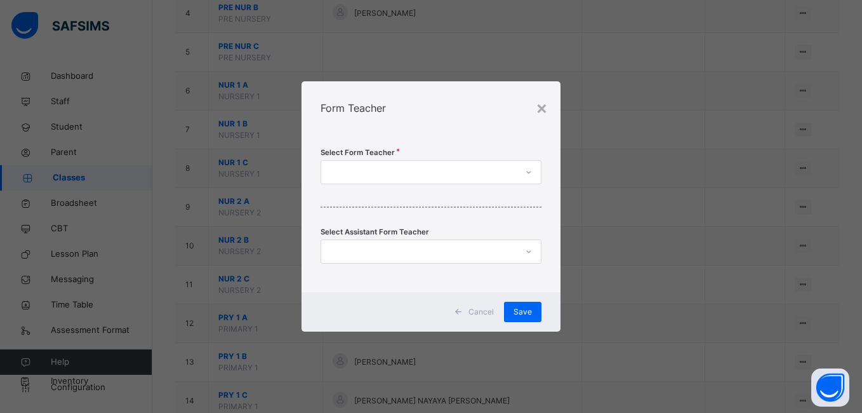
click at [448, 169] on div at bounding box center [418, 173] width 195 height 20
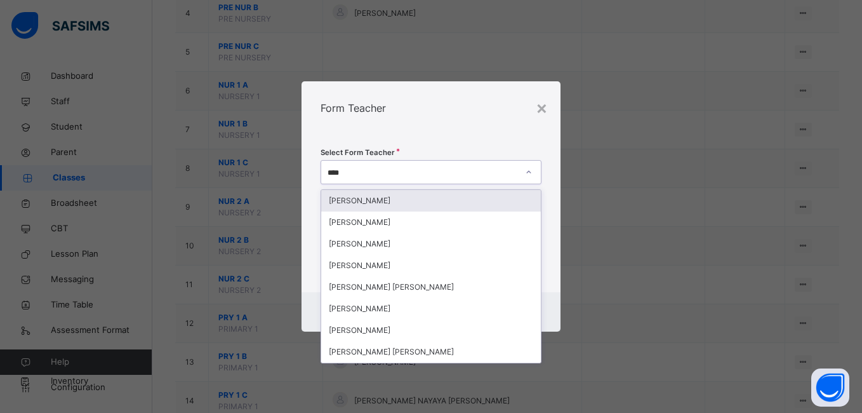
type input "*****"
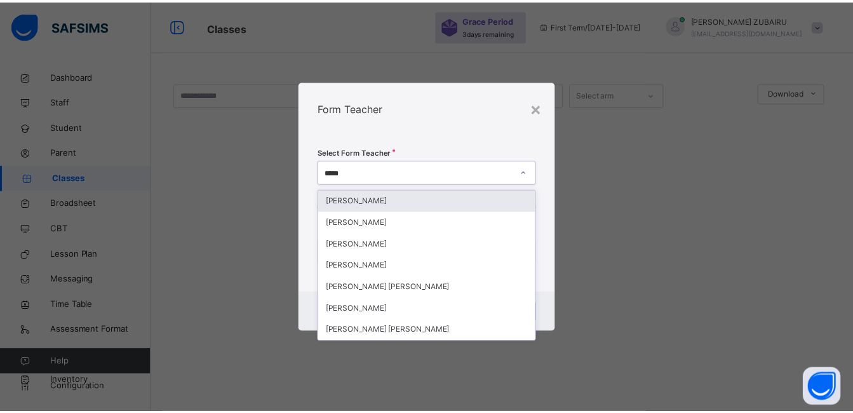
scroll to position [38, 0]
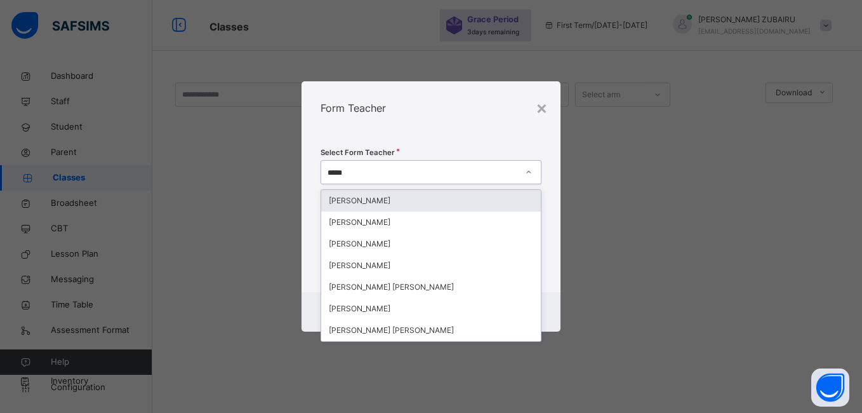
click at [416, 199] on div "[PERSON_NAME]" at bounding box center [430, 201] width 219 height 22
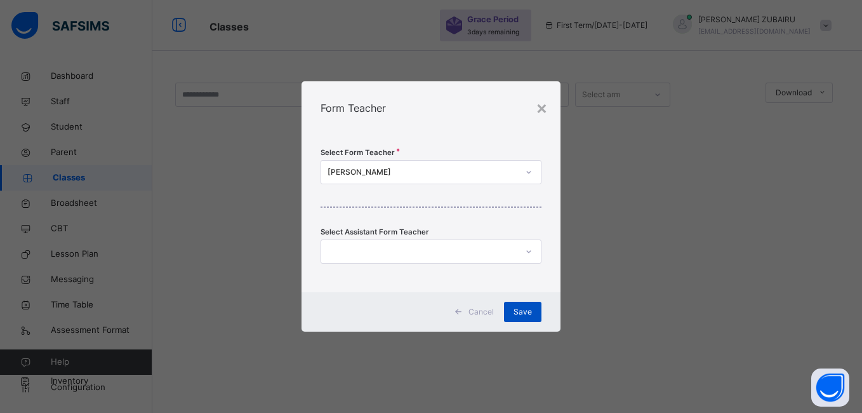
click at [527, 315] on span "Save" at bounding box center [523, 311] width 18 height 11
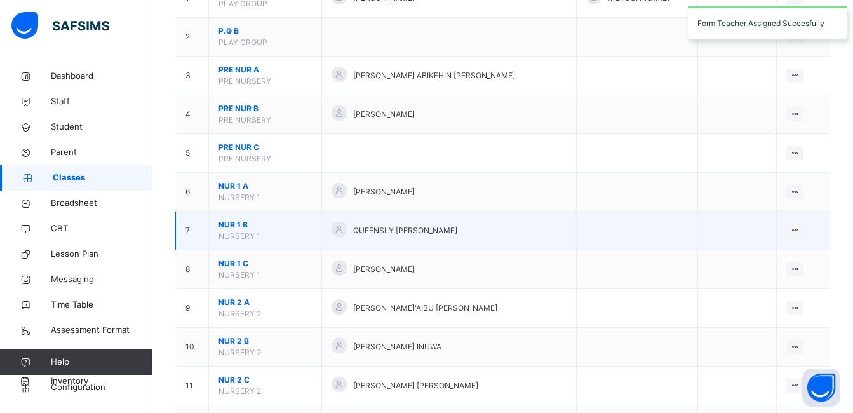
scroll to position [229, 0]
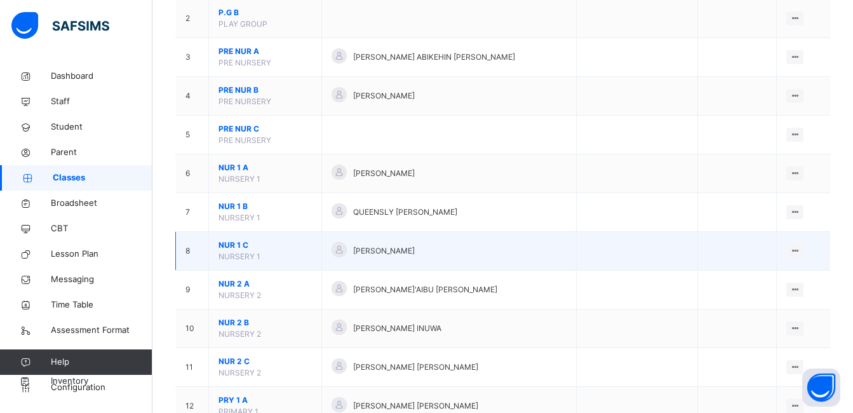
click at [231, 243] on span "NUR 1 C" at bounding box center [264, 244] width 93 height 11
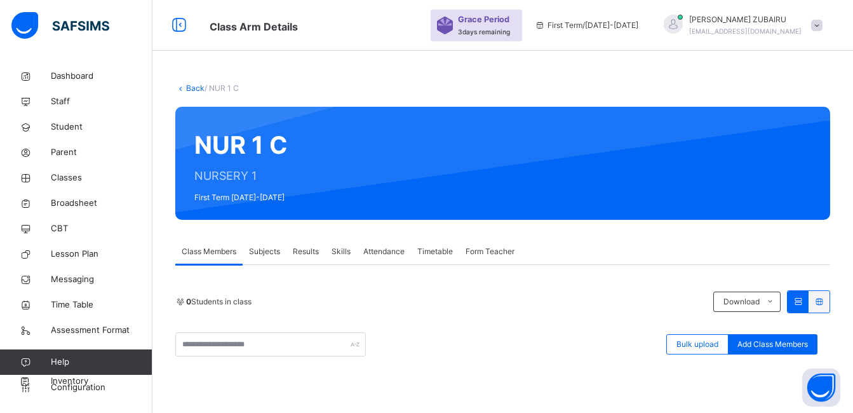
scroll to position [229, 0]
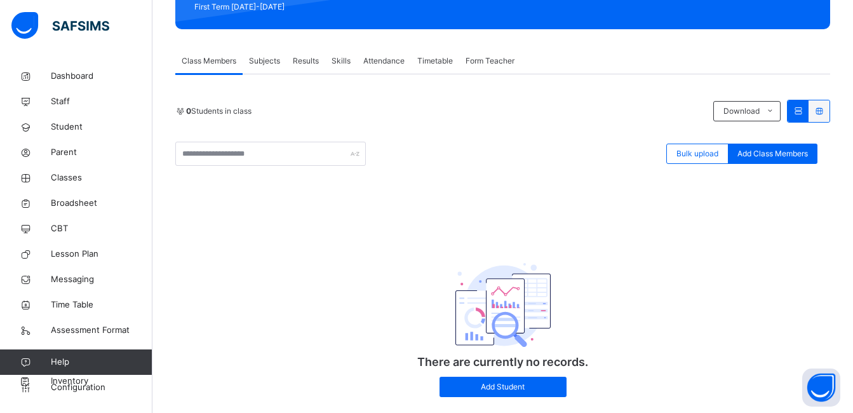
click at [270, 61] on span "Subjects" at bounding box center [264, 60] width 31 height 11
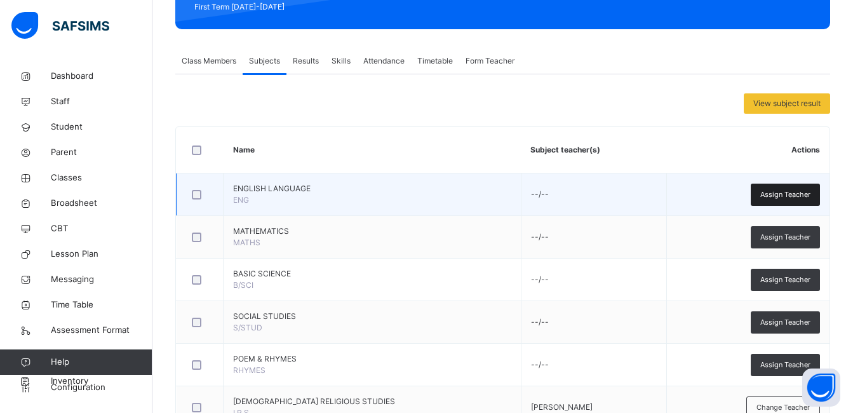
click at [779, 192] on span "Assign Teacher" at bounding box center [785, 194] width 50 height 11
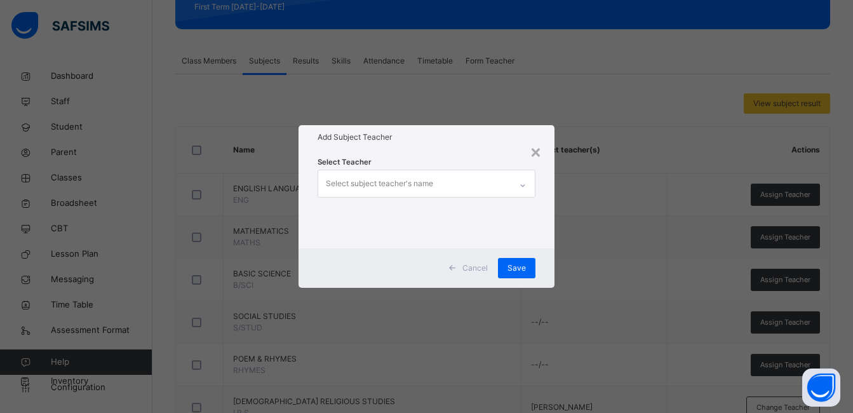
click at [524, 187] on icon at bounding box center [523, 185] width 8 height 13
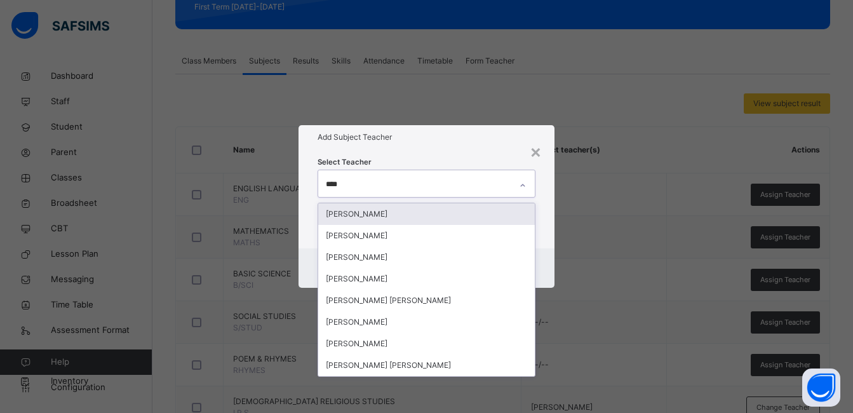
type input "*****"
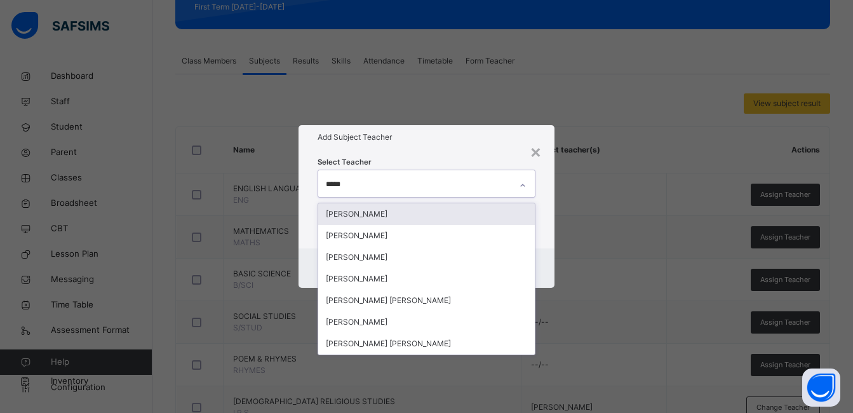
click at [392, 210] on div "[PERSON_NAME]" at bounding box center [426, 214] width 217 height 22
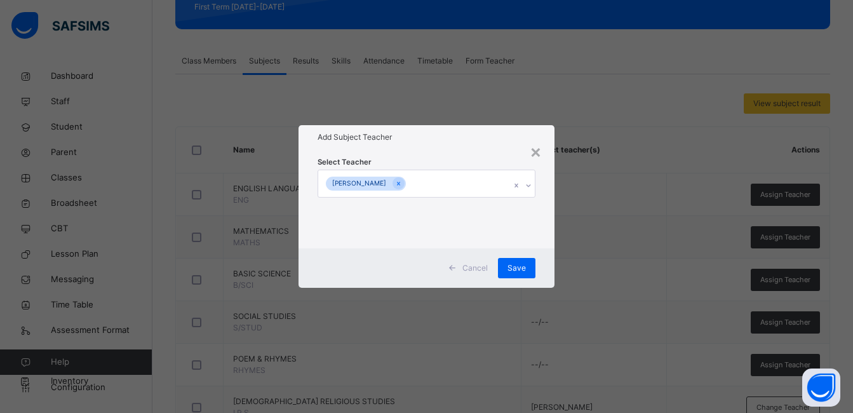
click at [551, 192] on div "Select Teacher [PERSON_NAME]" at bounding box center [426, 198] width 256 height 99
click at [514, 266] on span "Save" at bounding box center [516, 267] width 18 height 11
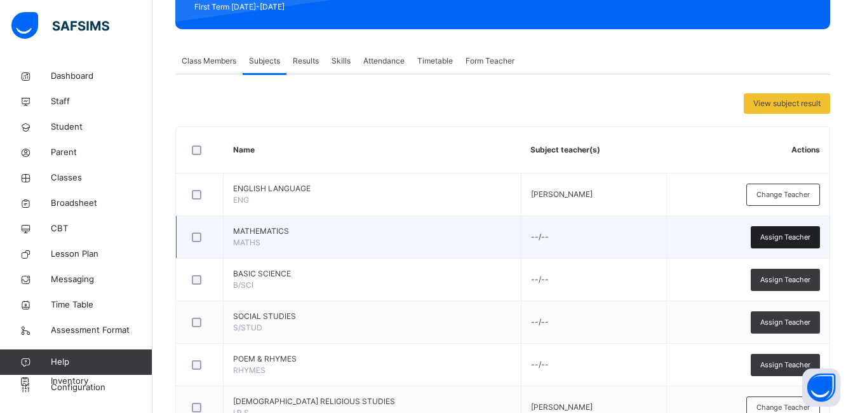
click at [788, 238] on span "Assign Teacher" at bounding box center [785, 237] width 50 height 11
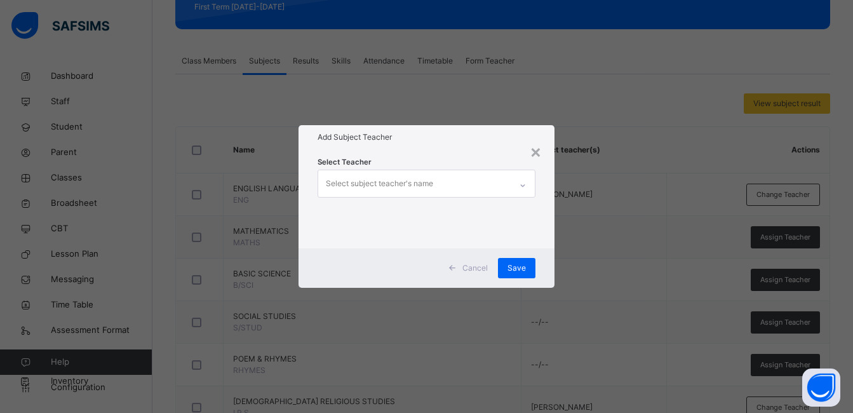
click at [521, 179] on div at bounding box center [523, 185] width 22 height 20
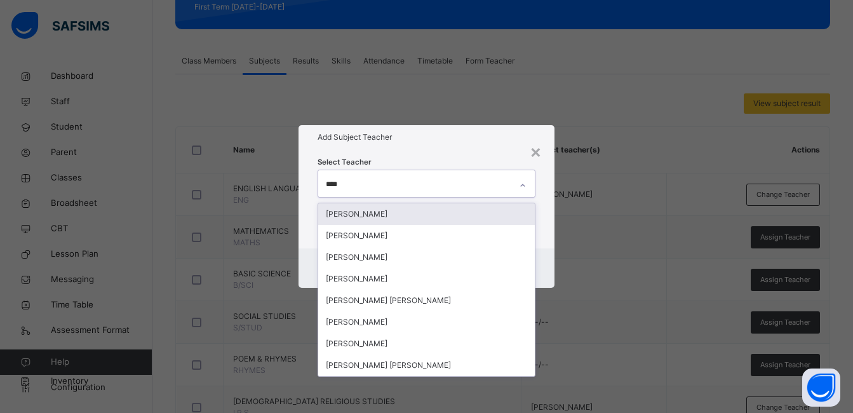
type input "*****"
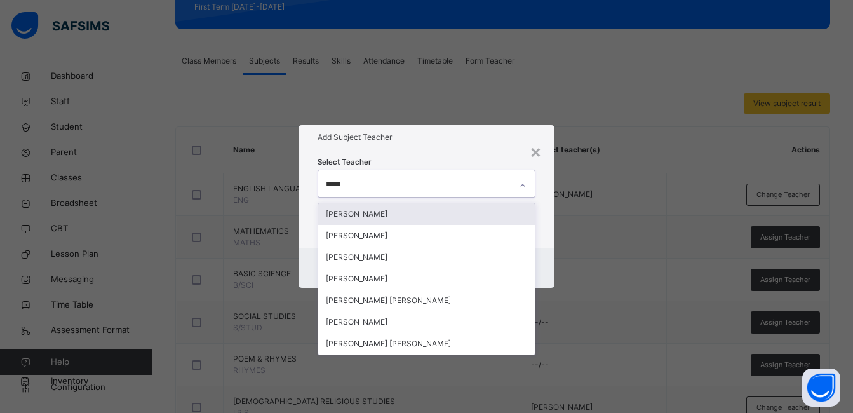
click at [396, 210] on div "[PERSON_NAME]" at bounding box center [426, 214] width 217 height 22
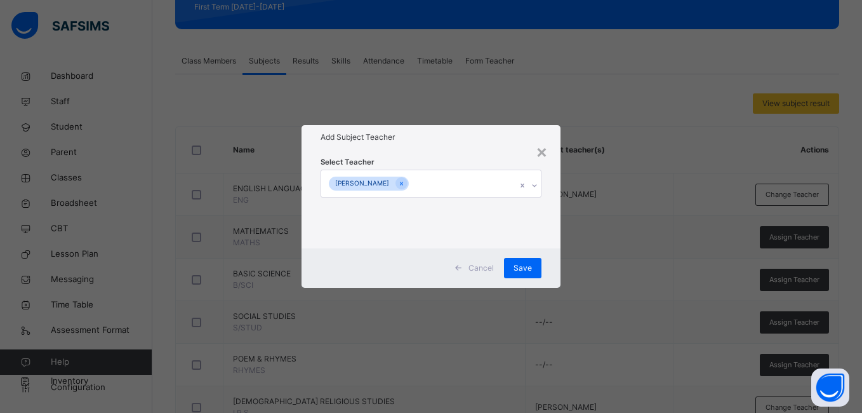
click at [558, 190] on div "Select Teacher [PERSON_NAME]" at bounding box center [431, 198] width 258 height 99
click at [525, 265] on span "Save" at bounding box center [523, 267] width 18 height 11
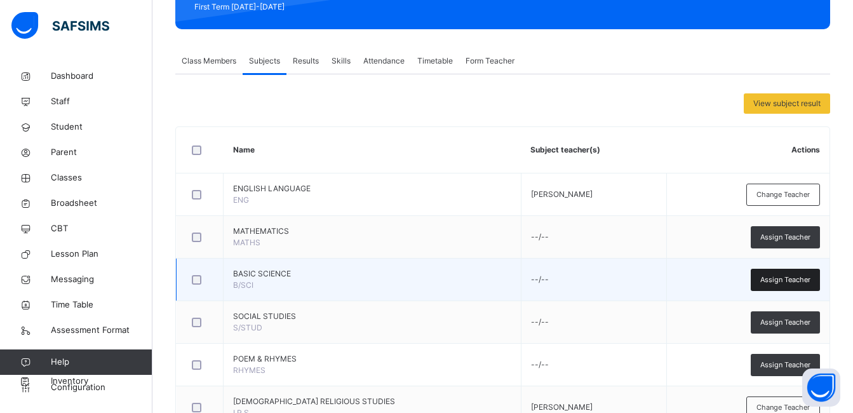
click at [782, 277] on span "Assign Teacher" at bounding box center [785, 279] width 50 height 11
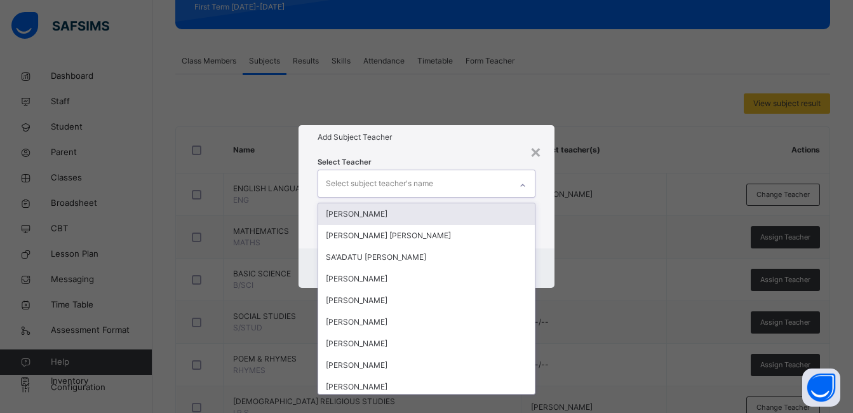
click at [516, 181] on div at bounding box center [523, 185] width 22 height 20
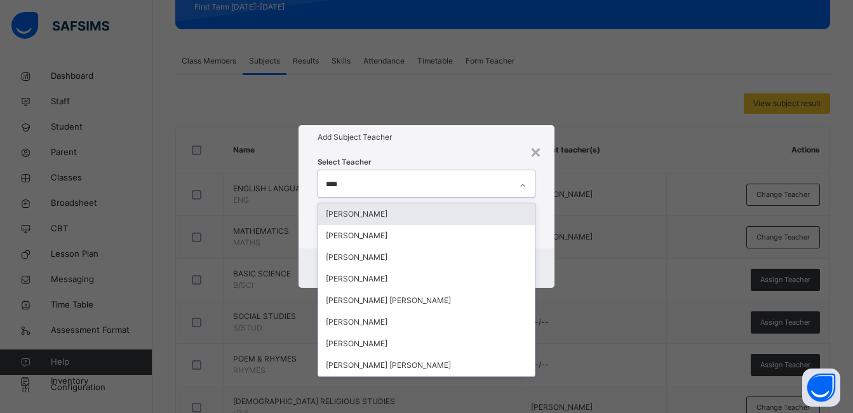
type input "*****"
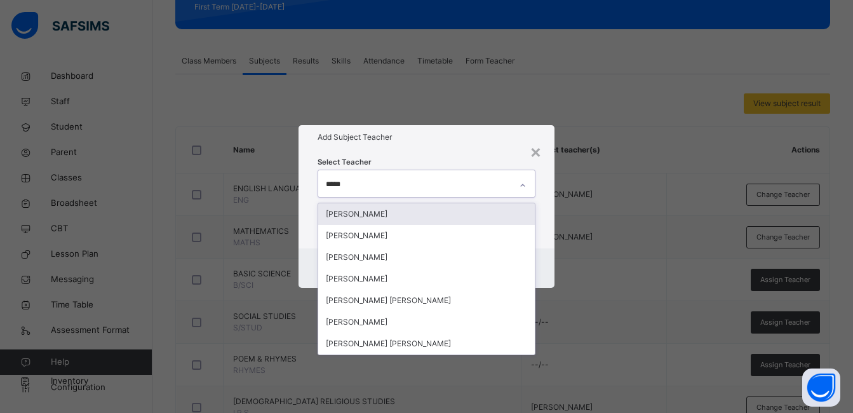
click at [442, 211] on div "[PERSON_NAME]" at bounding box center [426, 214] width 217 height 22
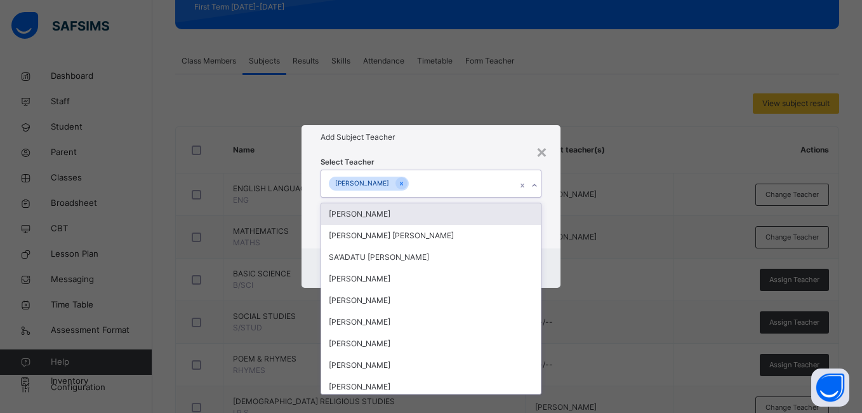
click at [554, 196] on div "Select Teacher option [PERSON_NAME], selected. option [PERSON_NAME] focused, 1 …" at bounding box center [431, 198] width 258 height 99
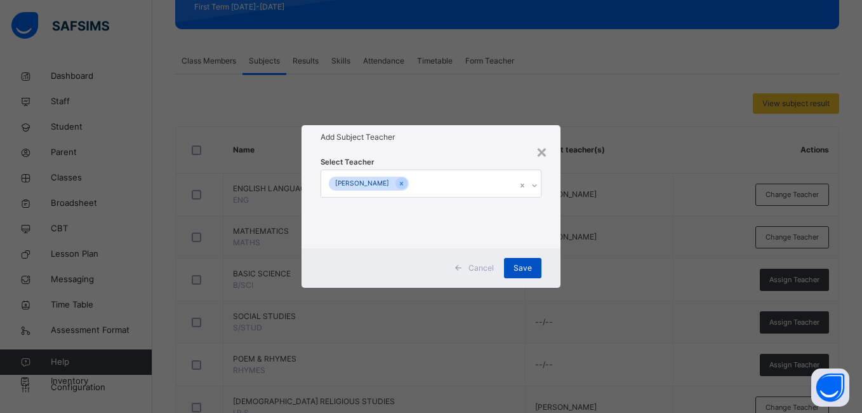
click at [524, 268] on span "Save" at bounding box center [523, 267] width 18 height 11
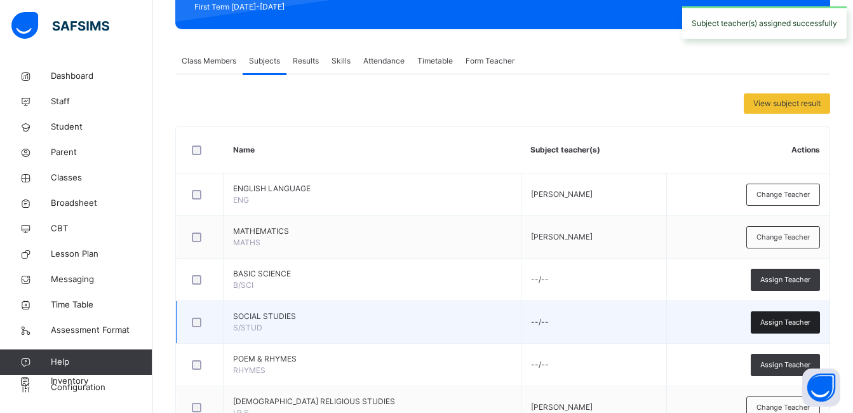
click at [782, 322] on span "Assign Teacher" at bounding box center [785, 322] width 50 height 11
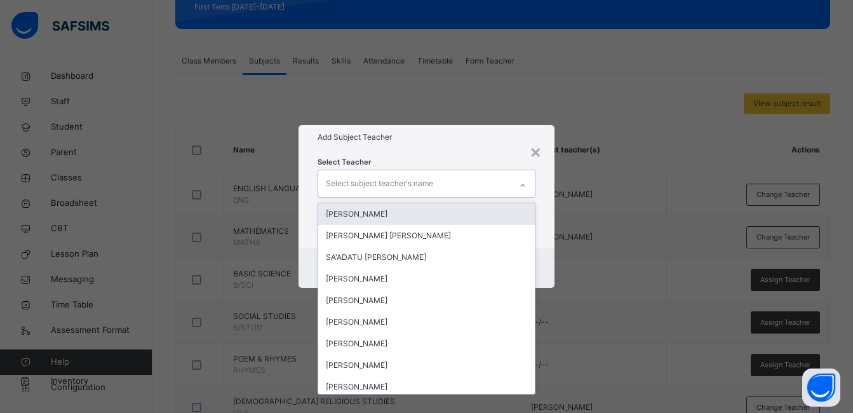
click at [514, 185] on div at bounding box center [523, 185] width 22 height 20
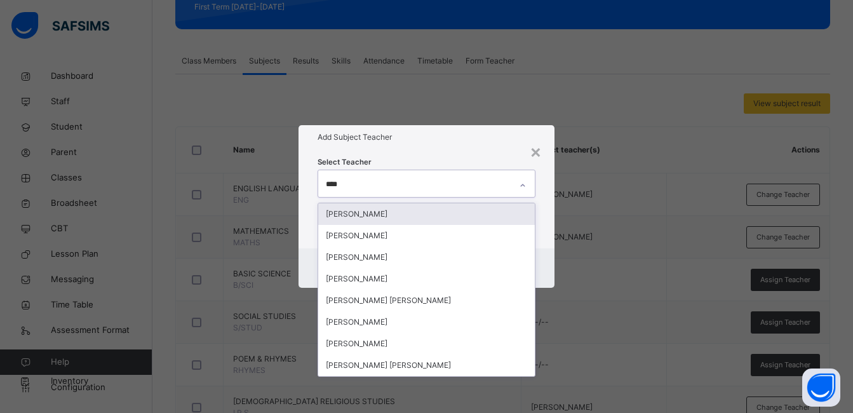
type input "*****"
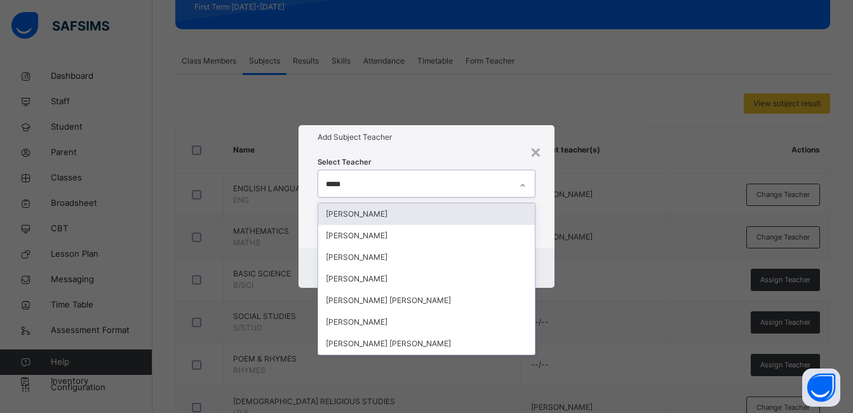
click at [361, 212] on div "[PERSON_NAME]" at bounding box center [426, 214] width 217 height 22
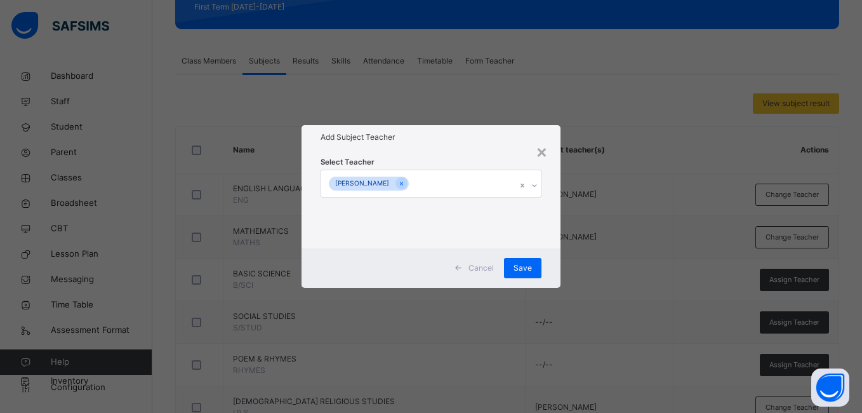
click at [550, 197] on div "Select Teacher [PERSON_NAME]" at bounding box center [431, 198] width 258 height 99
click at [520, 270] on span "Save" at bounding box center [523, 267] width 18 height 11
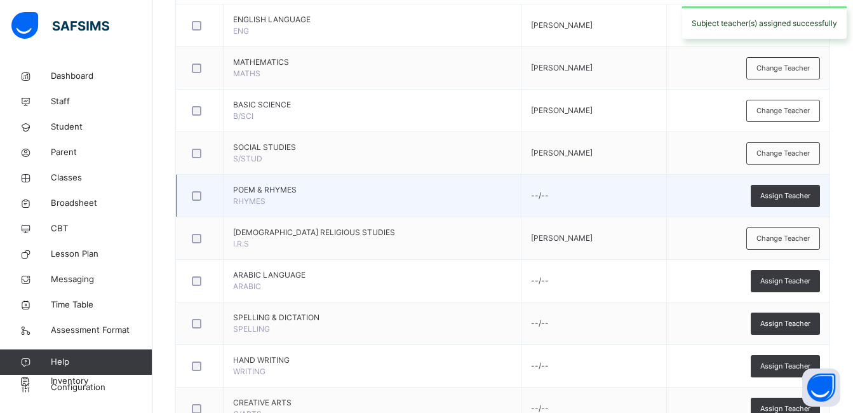
scroll to position [419, 0]
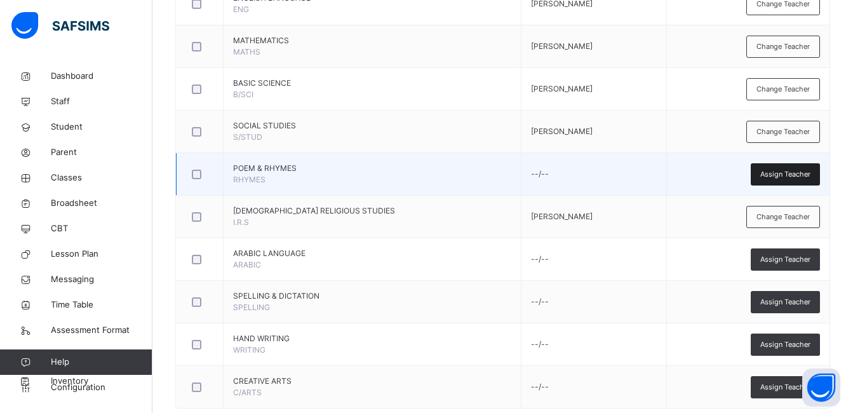
click at [789, 171] on span "Assign Teacher" at bounding box center [785, 174] width 50 height 11
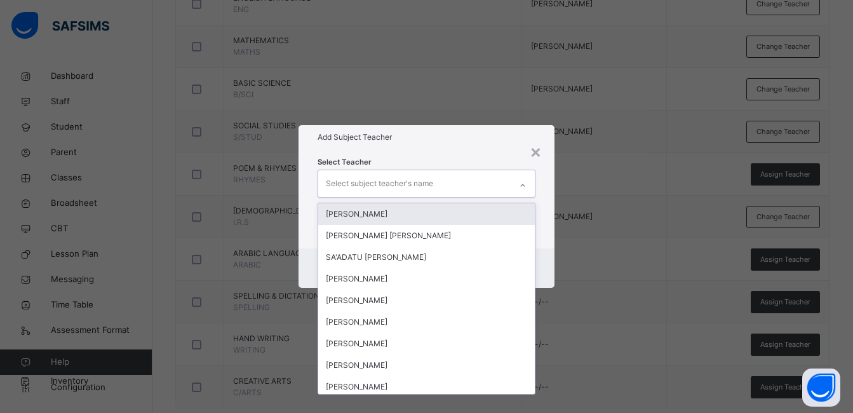
click at [521, 182] on icon at bounding box center [523, 185] width 8 height 13
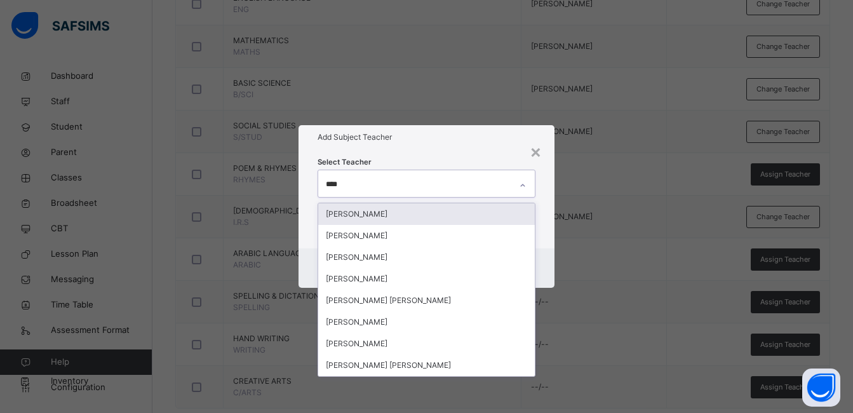
type input "*****"
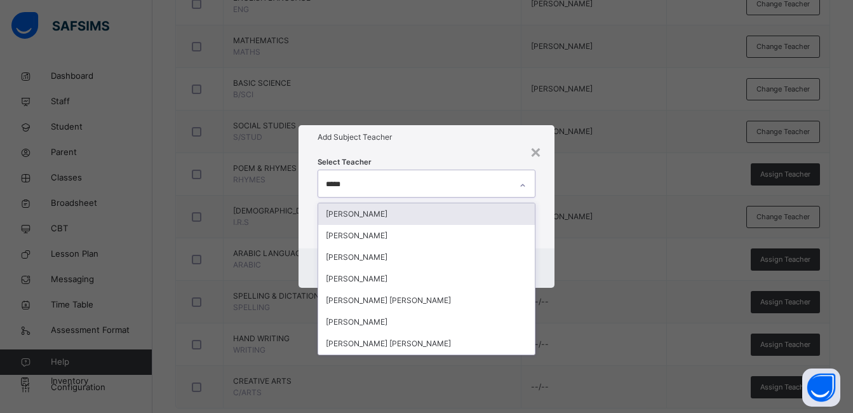
click at [435, 213] on div "[PERSON_NAME]" at bounding box center [426, 214] width 217 height 22
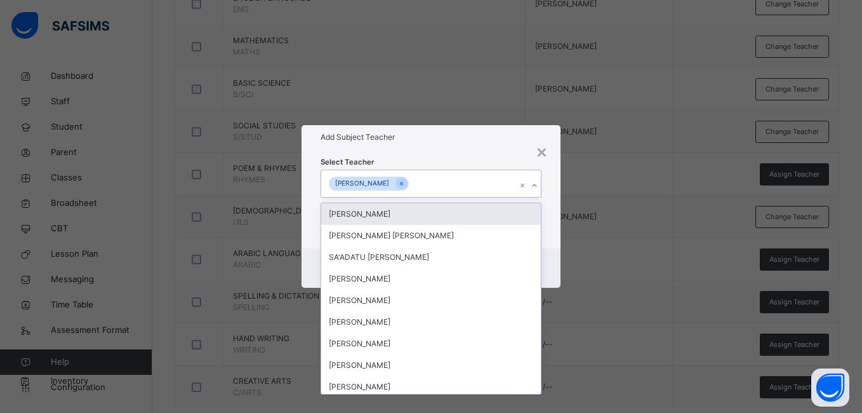
click at [554, 196] on div "Select Teacher option [PERSON_NAME], selected. option [PERSON_NAME] focused, 1 …" at bounding box center [431, 198] width 258 height 99
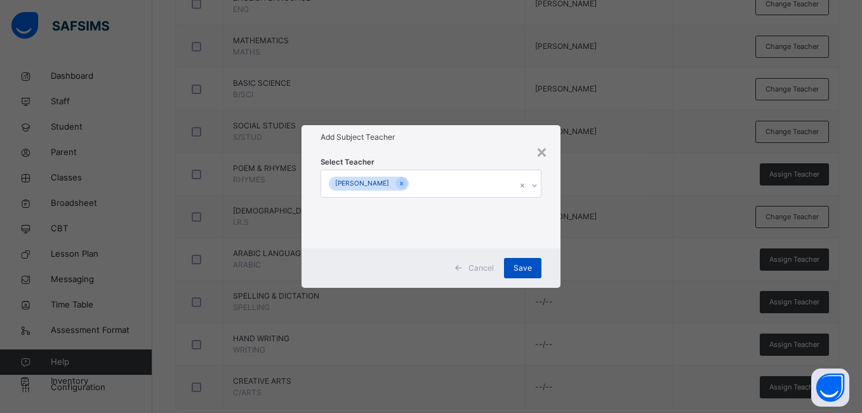
click at [528, 265] on span "Save" at bounding box center [523, 267] width 18 height 11
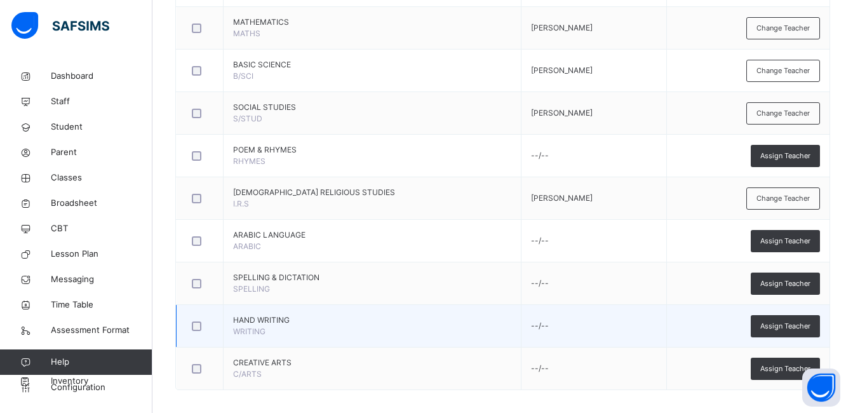
scroll to position [446, 0]
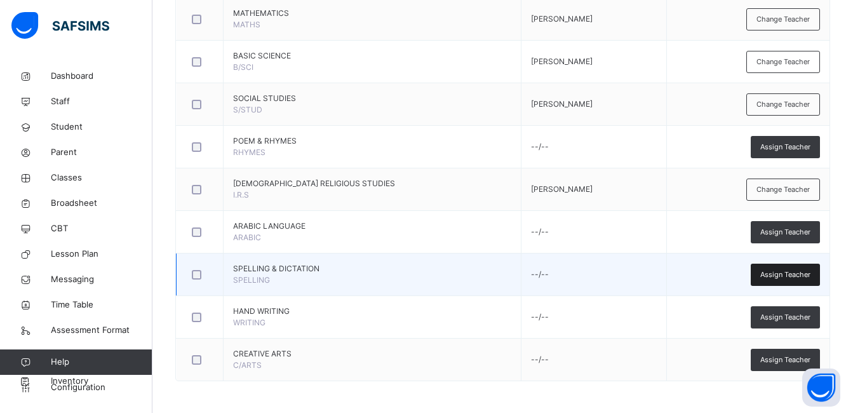
click at [780, 275] on span "Assign Teacher" at bounding box center [785, 274] width 50 height 11
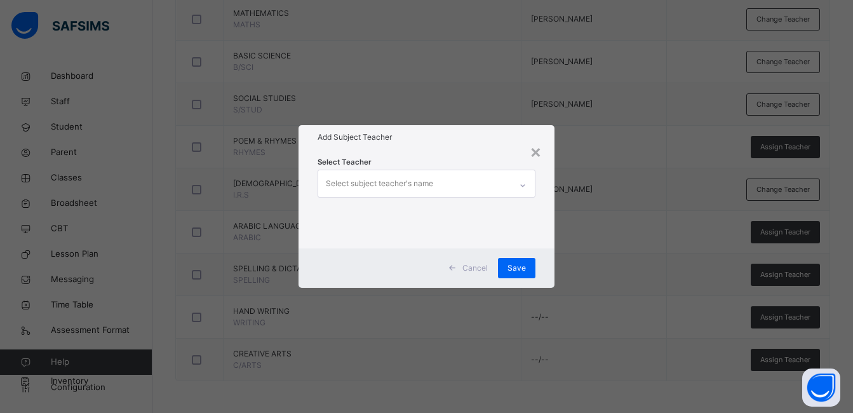
click at [524, 182] on icon at bounding box center [523, 185] width 8 height 13
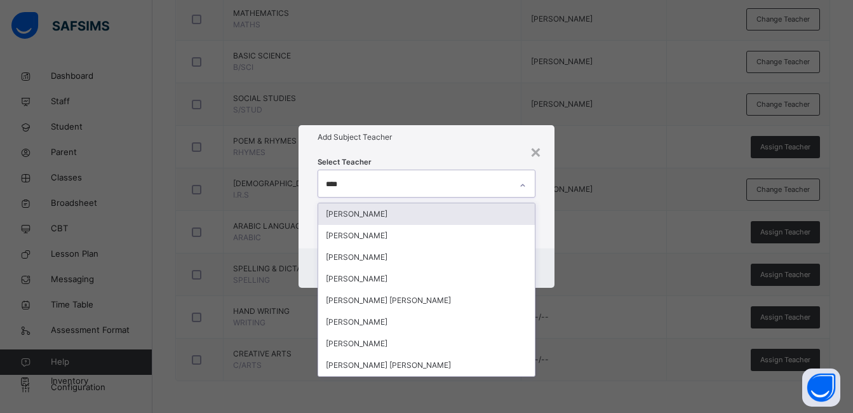
type input "*****"
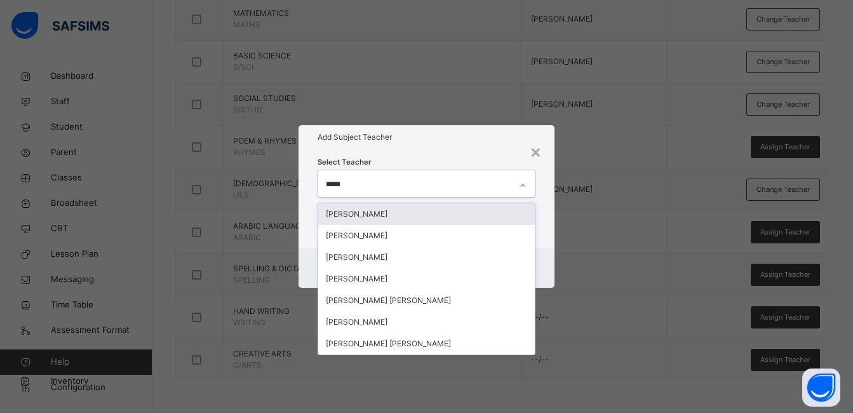
click at [404, 210] on div "[PERSON_NAME]" at bounding box center [426, 214] width 217 height 22
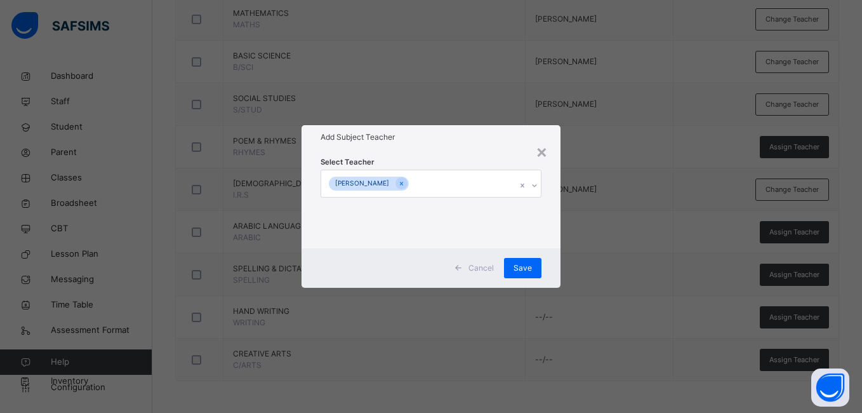
click at [552, 193] on div "Select Teacher [PERSON_NAME]" at bounding box center [431, 198] width 258 height 99
click at [517, 270] on span "Save" at bounding box center [523, 267] width 18 height 11
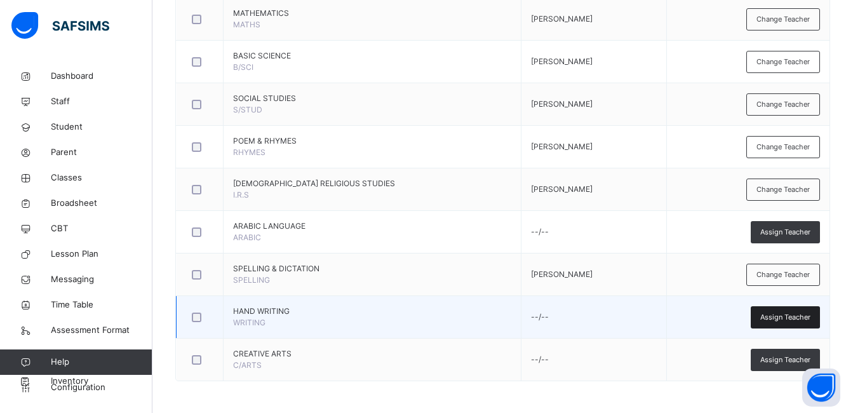
click at [795, 316] on span "Assign Teacher" at bounding box center [785, 317] width 50 height 11
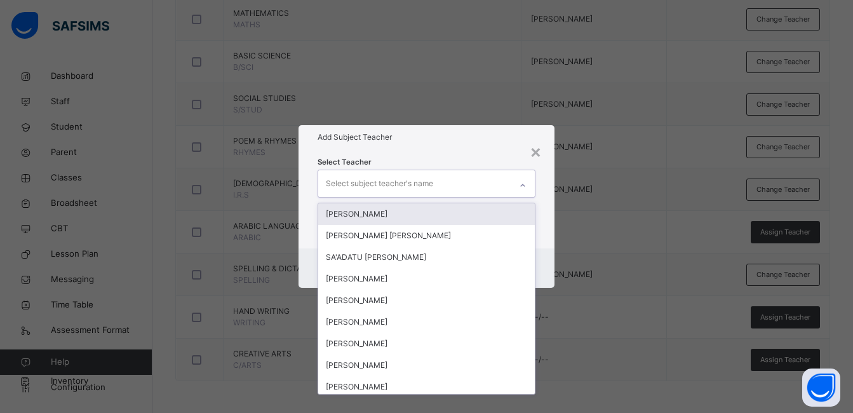
drag, startPoint x: 479, startPoint y: 175, endPoint x: 482, endPoint y: 189, distance: 14.9
click at [481, 182] on div "Select subject teacher's name" at bounding box center [414, 183] width 192 height 27
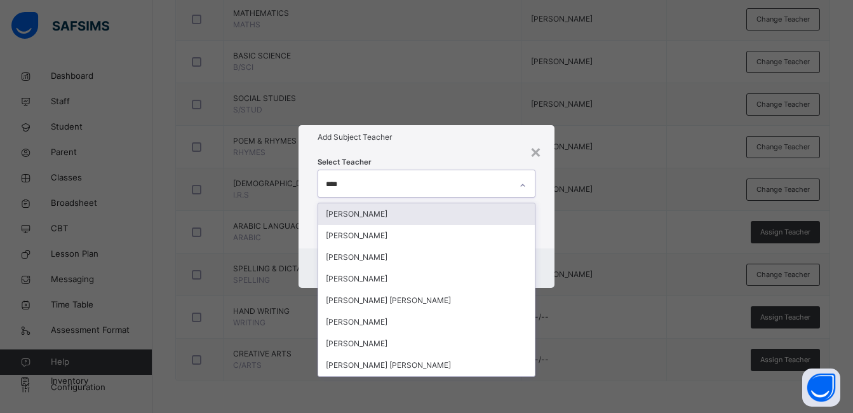
type input "*****"
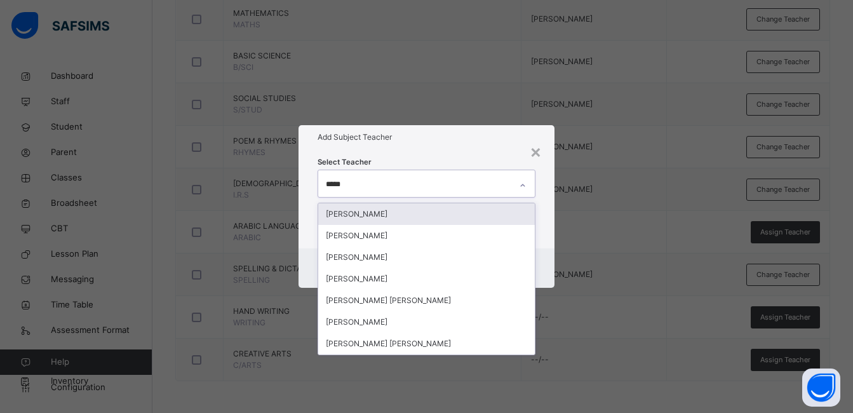
click at [429, 214] on div "[PERSON_NAME]" at bounding box center [426, 214] width 217 height 22
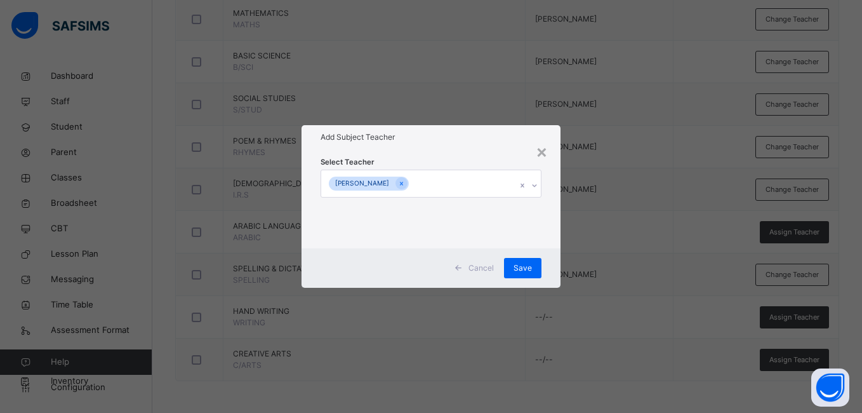
click at [554, 177] on div "Select Teacher [PERSON_NAME]" at bounding box center [431, 198] width 258 height 99
click at [524, 267] on span "Save" at bounding box center [523, 267] width 18 height 11
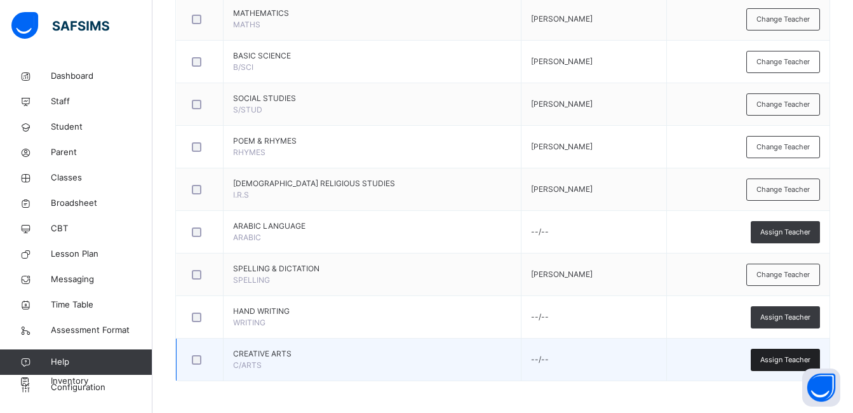
click at [774, 361] on span "Assign Teacher" at bounding box center [785, 359] width 50 height 11
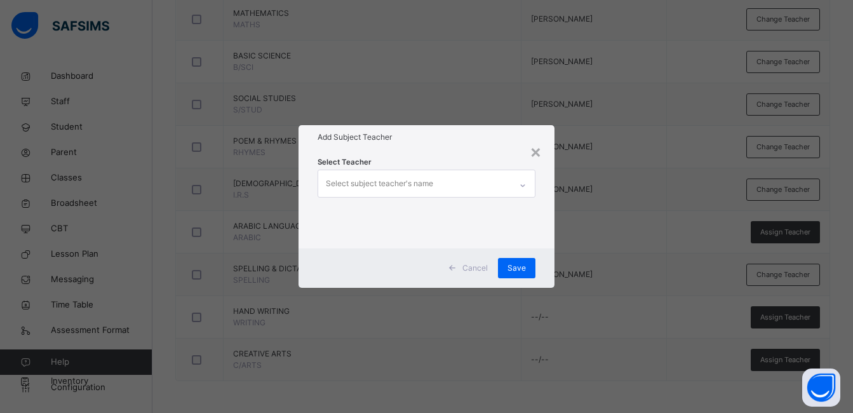
click at [524, 180] on icon at bounding box center [523, 185] width 8 height 13
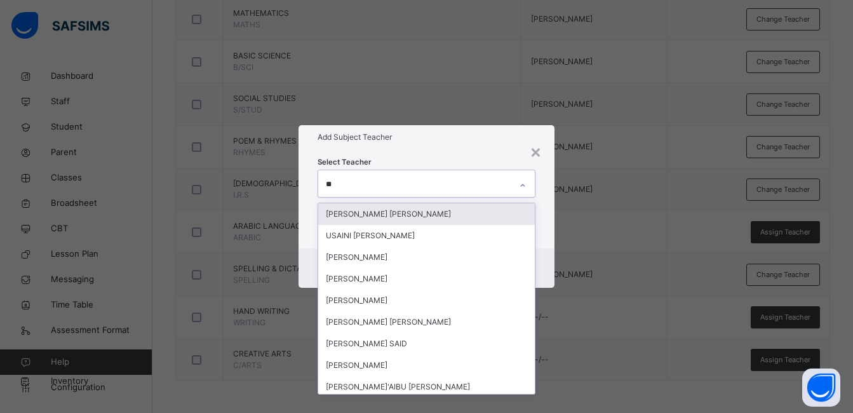
type input "***"
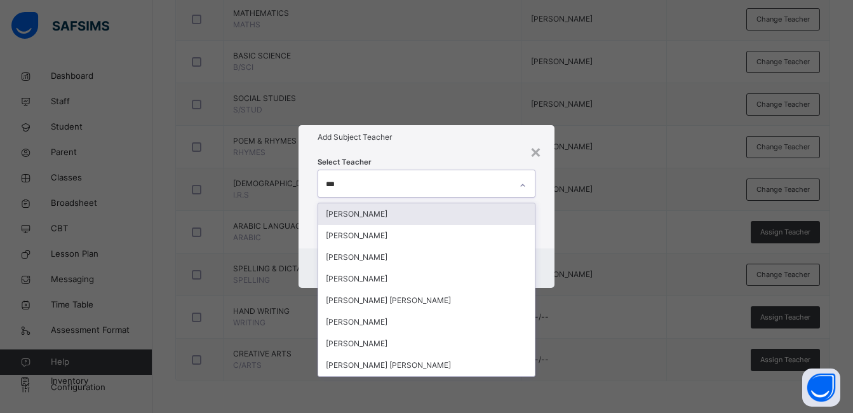
click at [415, 216] on div "[PERSON_NAME]" at bounding box center [426, 214] width 217 height 22
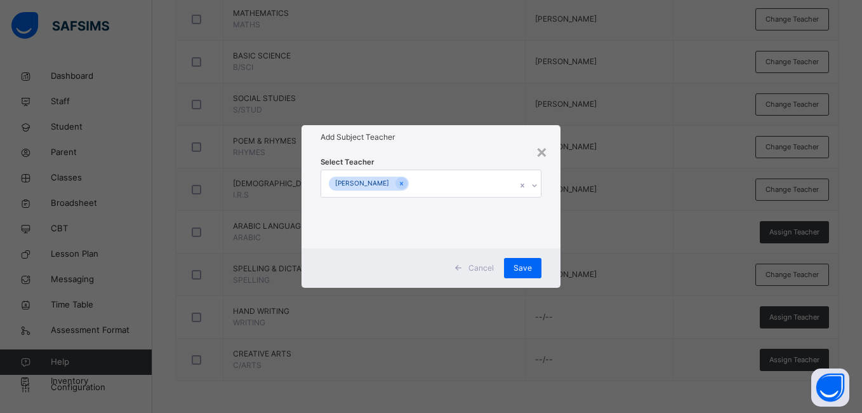
click at [557, 189] on div "Select Teacher [PERSON_NAME]" at bounding box center [431, 198] width 258 height 99
click at [523, 269] on span "Save" at bounding box center [523, 267] width 18 height 11
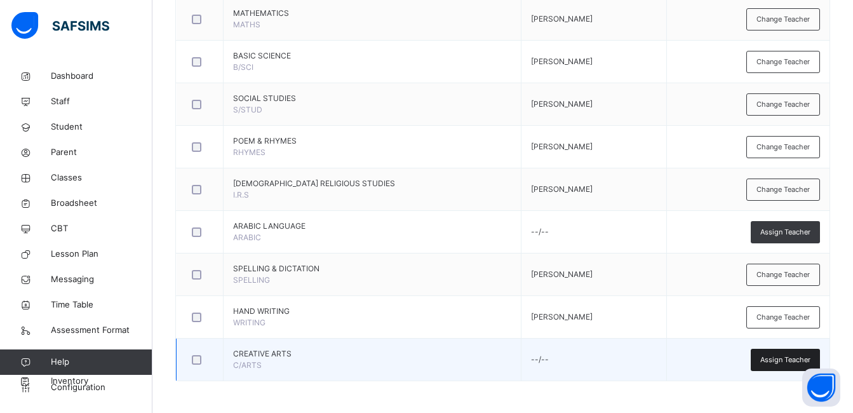
click at [782, 360] on span "Assign Teacher" at bounding box center [785, 359] width 50 height 11
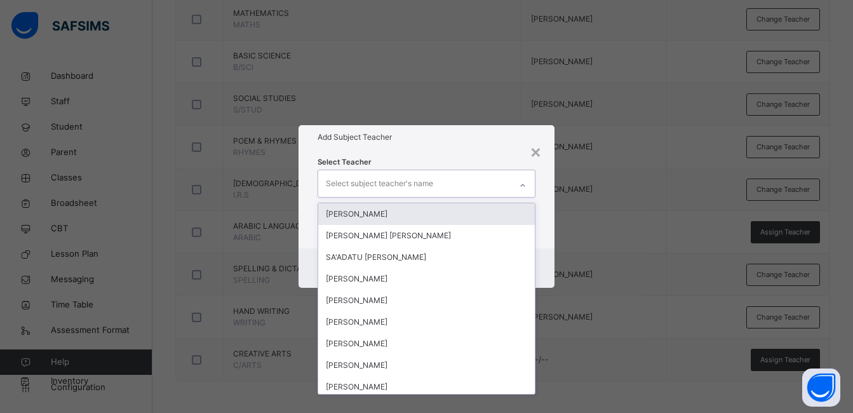
click at [526, 186] on icon at bounding box center [523, 185] width 8 height 13
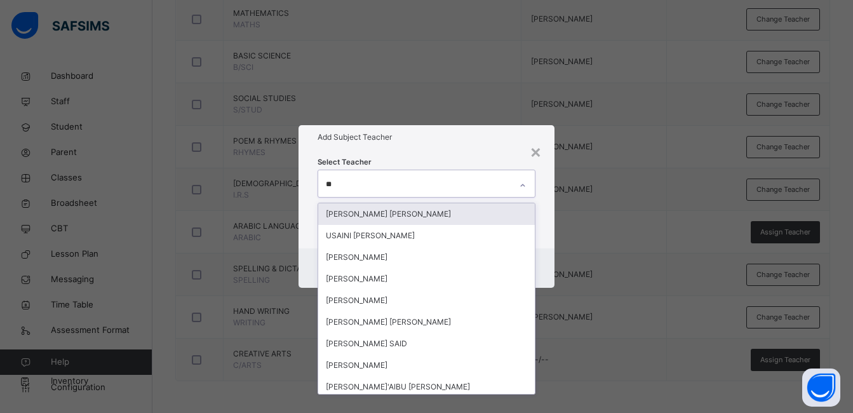
type input "***"
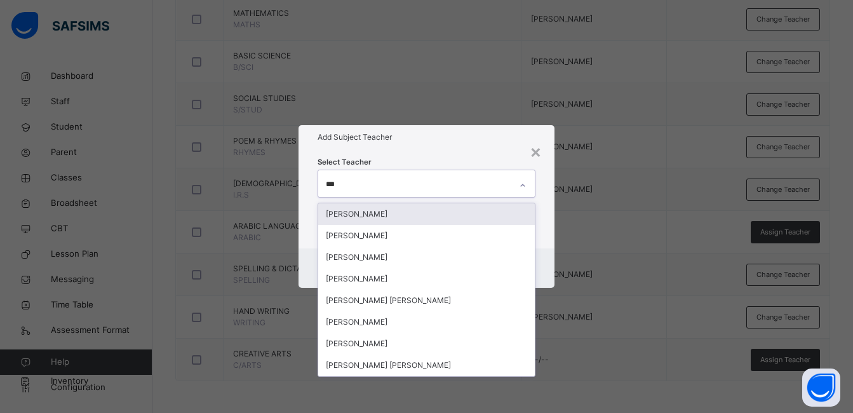
click at [418, 211] on div "[PERSON_NAME]" at bounding box center [426, 214] width 217 height 22
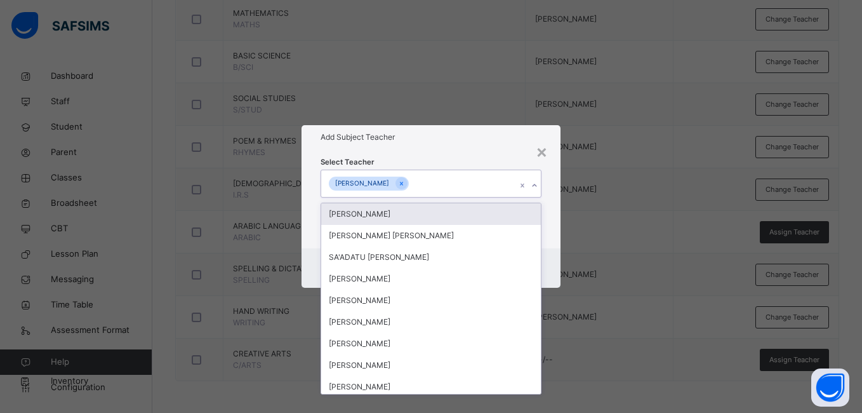
click at [552, 171] on div "Select Teacher option [PERSON_NAME], selected. option [PERSON_NAME] focused, 1 …" at bounding box center [431, 198] width 258 height 99
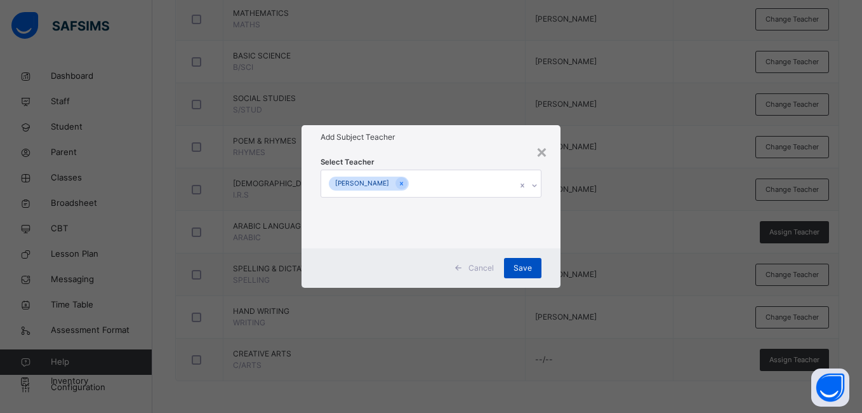
click at [523, 267] on span "Save" at bounding box center [523, 267] width 18 height 11
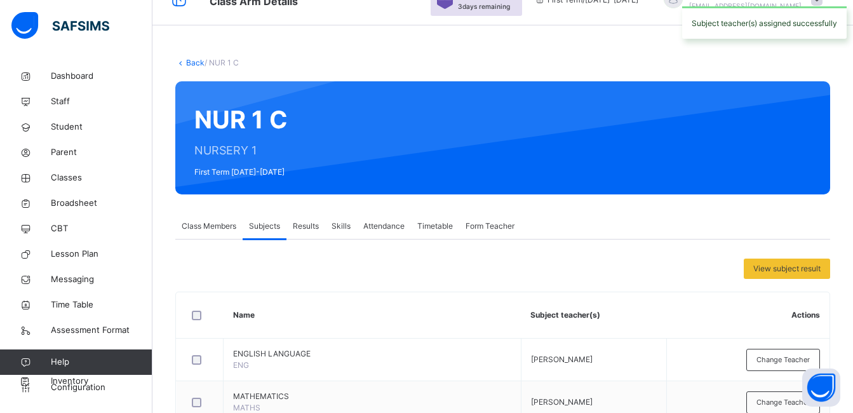
scroll to position [0, 0]
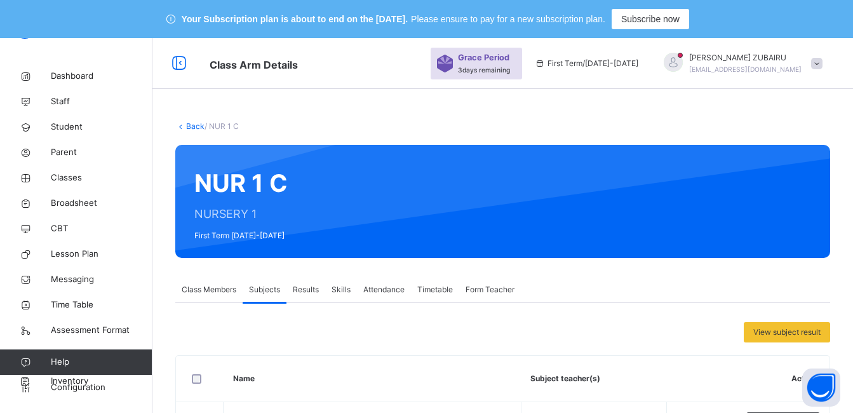
click at [194, 128] on link "Back" at bounding box center [195, 126] width 18 height 10
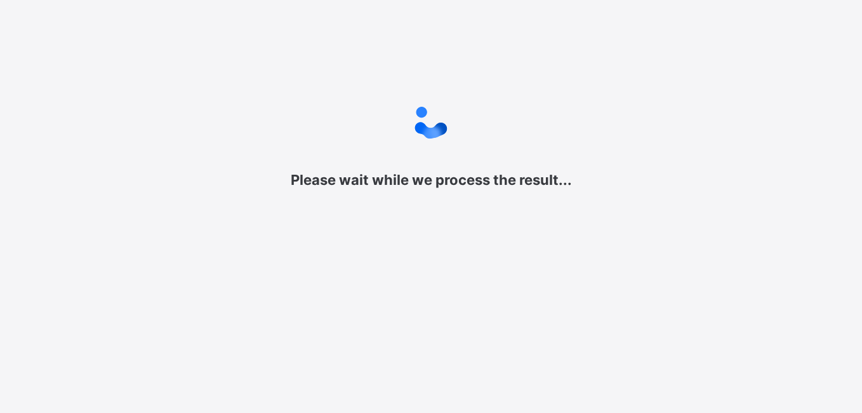
click at [505, 303] on div "Please wait while we process the result... New Update Available Hello there, Yo…" at bounding box center [431, 206] width 862 height 413
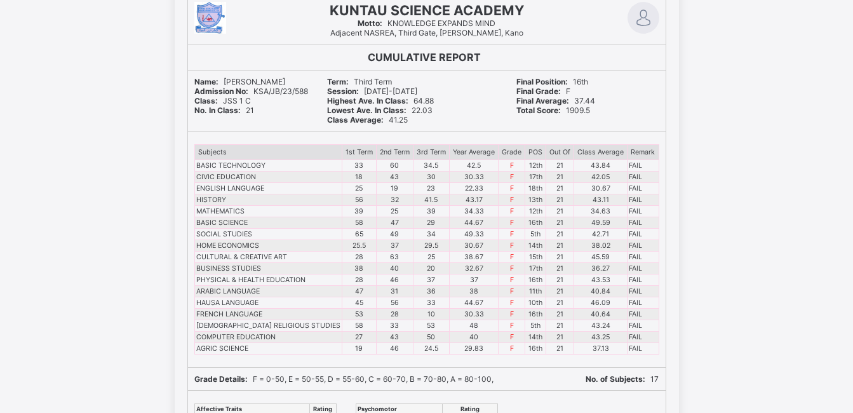
scroll to position [11836, 0]
